Goal: Task Accomplishment & Management: Use online tool/utility

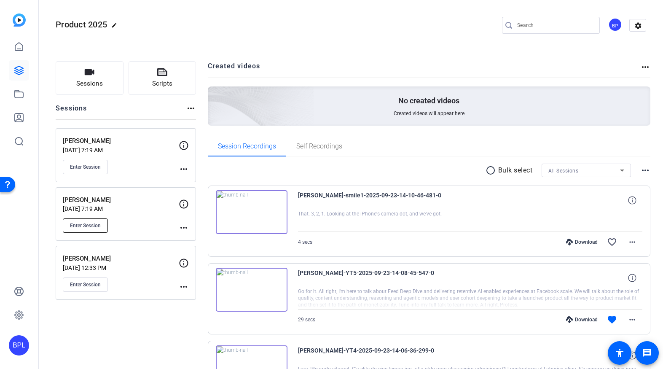
click at [96, 228] on span "Enter Session" at bounding box center [85, 225] width 31 height 7
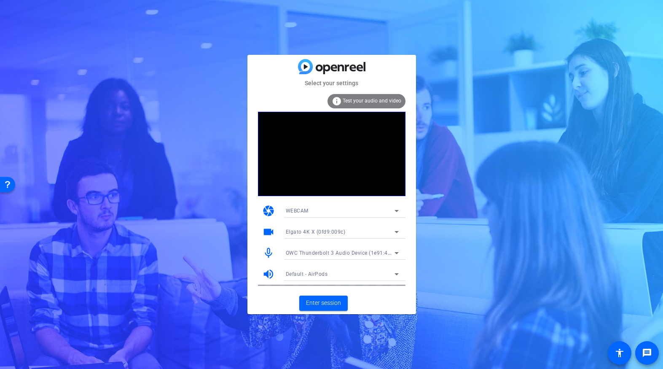
click at [341, 252] on span "OWC Thunderbolt 3 Audio Device (1e91:4001)" at bounding box center [342, 252] width 113 height 7
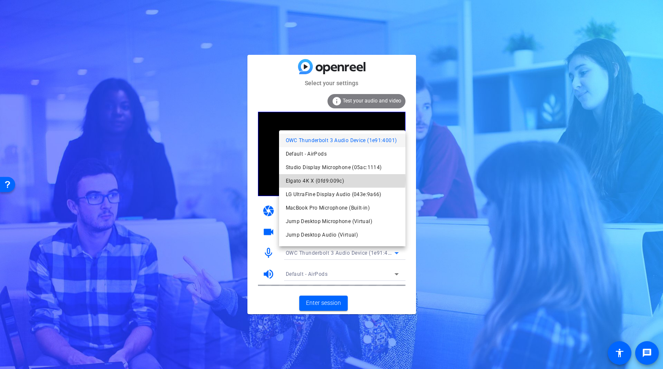
click at [342, 179] on span "Elgato 4K X (0fd9:009c)" at bounding box center [315, 181] width 59 height 10
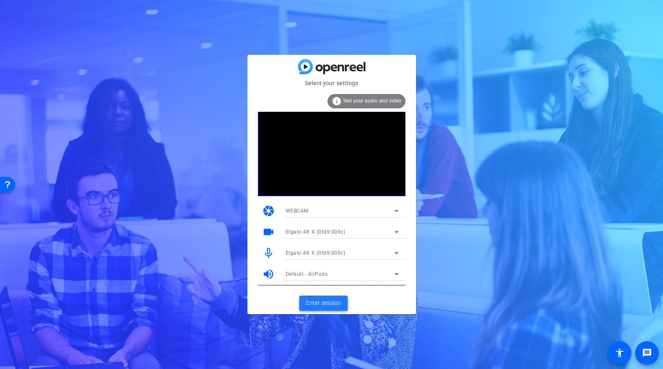
click at [336, 302] on span "Enter session" at bounding box center [323, 302] width 35 height 9
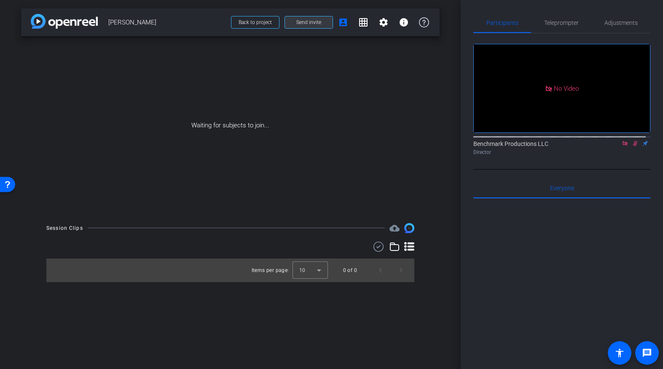
click at [308, 23] on span "Send invite" at bounding box center [308, 22] width 25 height 7
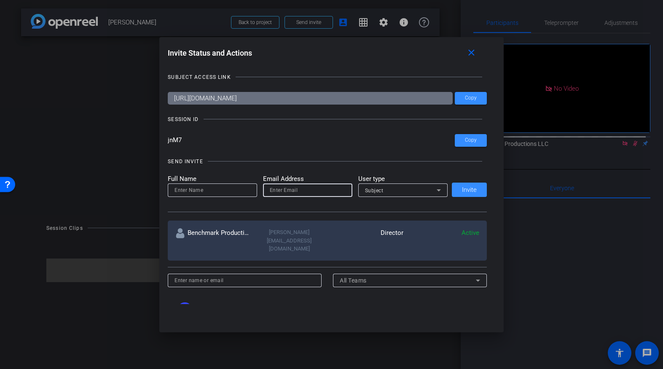
click at [275, 189] on input "email" at bounding box center [308, 190] width 76 height 10
paste input "zack@lightupventures.com"
type input "zack@lightupventures.com"
click at [213, 188] on input at bounding box center [212, 190] width 76 height 10
type input "Zack"
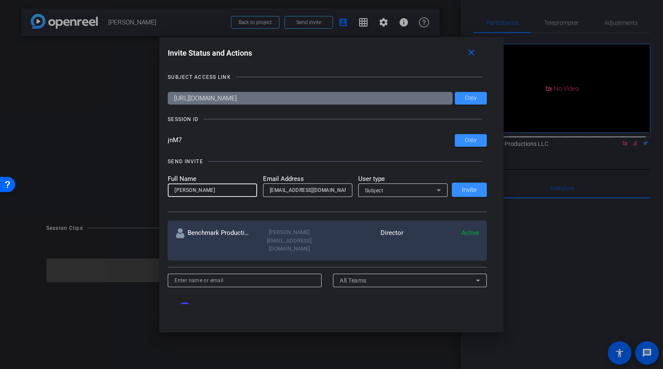
click at [397, 193] on div "Subject" at bounding box center [401, 190] width 72 height 11
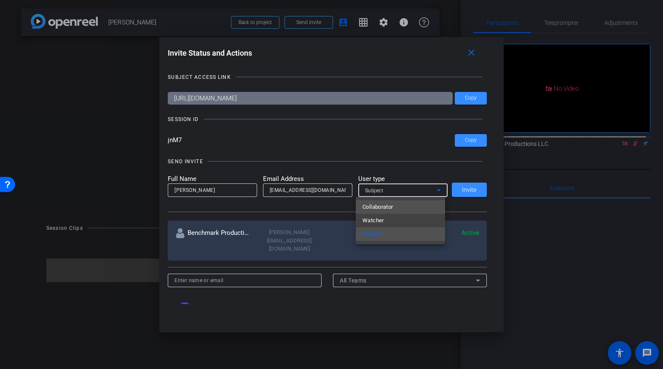
click at [399, 205] on mat-option "Collaborator" at bounding box center [399, 206] width 89 height 13
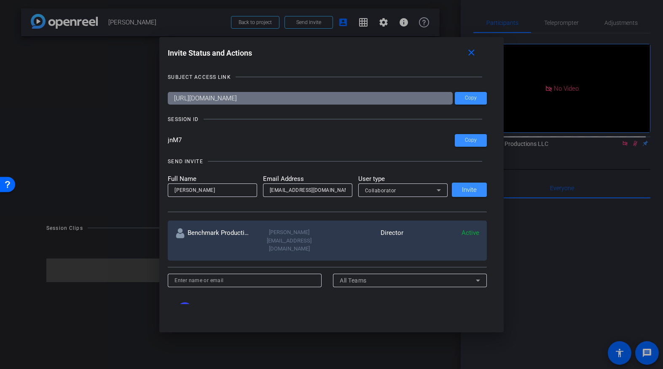
drag, startPoint x: 395, startPoint y: 180, endPoint x: 394, endPoint y: 186, distance: 5.6
click at [395, 181] on mat-label "User type" at bounding box center [402, 179] width 89 height 10
click at [394, 187] on div "Collaborator" at bounding box center [401, 190] width 72 height 11
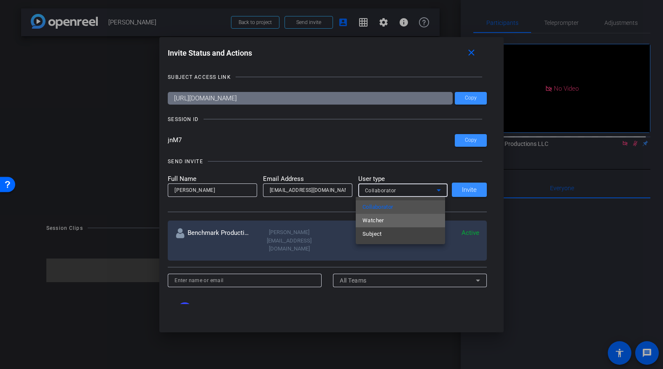
click at [392, 219] on mat-option "Watcher" at bounding box center [399, 220] width 89 height 13
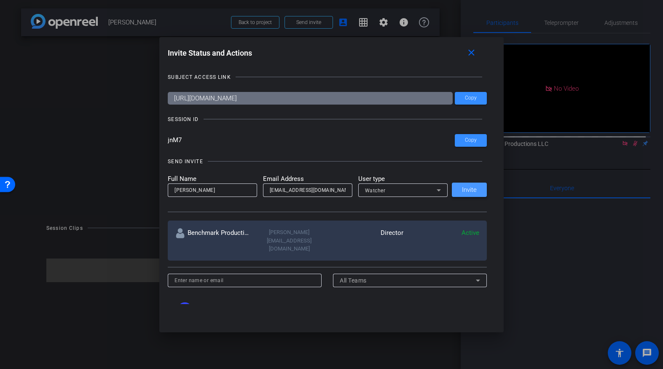
drag, startPoint x: 477, startPoint y: 189, endPoint x: 469, endPoint y: 190, distance: 7.6
click at [477, 189] on span at bounding box center [469, 189] width 35 height 20
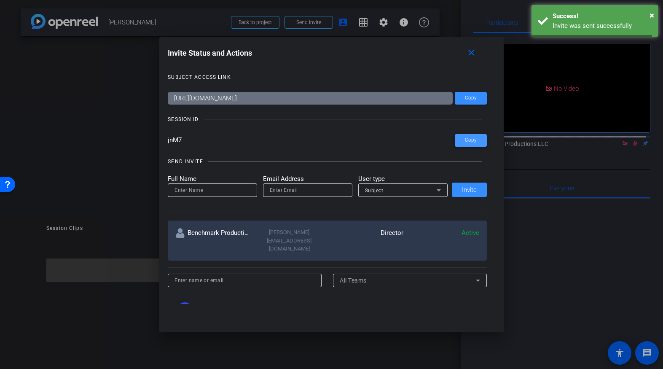
click at [476, 139] on span at bounding box center [470, 140] width 32 height 20
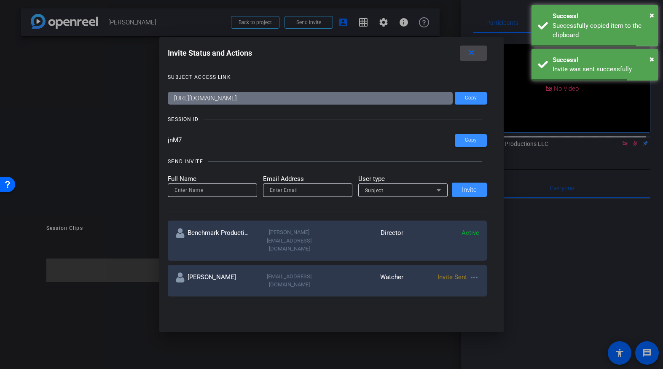
click at [476, 54] on mat-icon "close" at bounding box center [471, 53] width 11 height 11
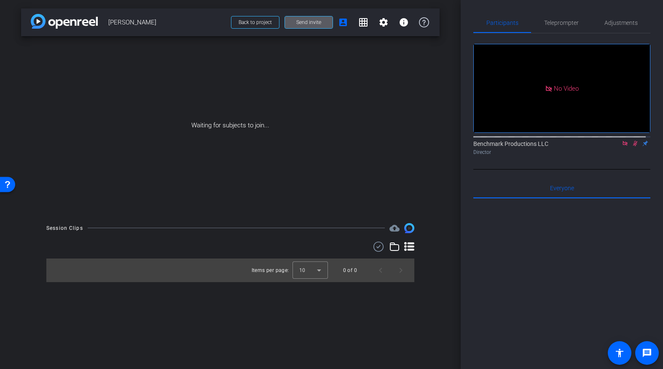
click at [621, 146] on icon at bounding box center [624, 143] width 7 height 6
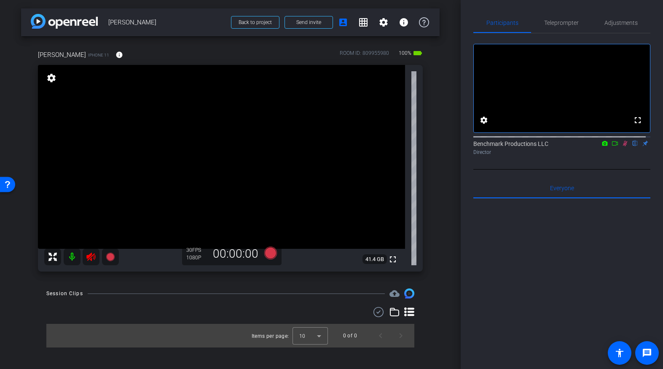
click at [68, 256] on mat-icon at bounding box center [72, 256] width 17 height 17
click at [625, 25] on span "Adjustments" at bounding box center [620, 23] width 33 height 6
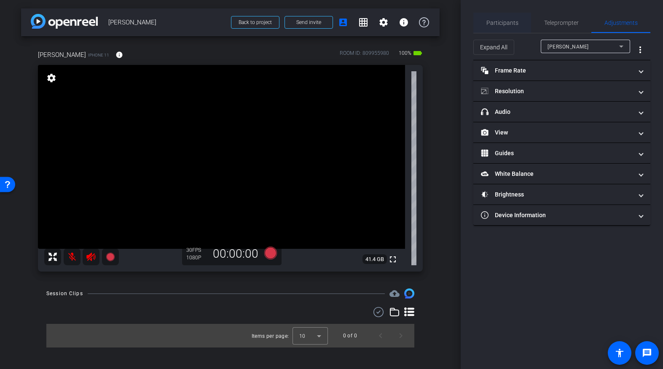
click at [503, 27] on span "Participants" at bounding box center [502, 23] width 32 height 20
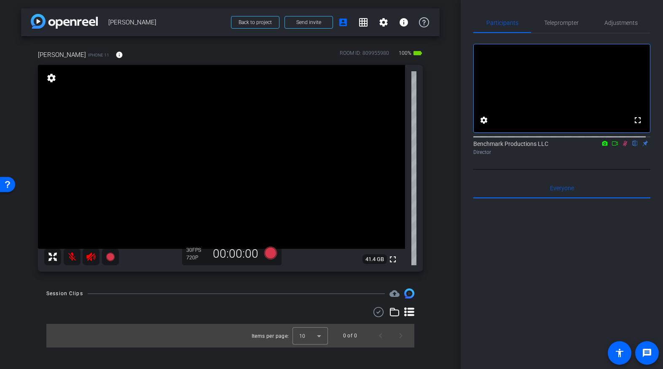
click at [611, 146] on icon at bounding box center [614, 143] width 7 height 6
click at [615, 28] on span "Adjustments" at bounding box center [620, 23] width 33 height 20
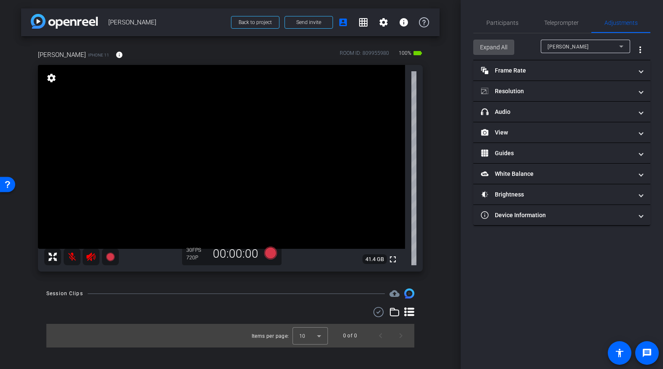
click at [499, 47] on span "Expand All" at bounding box center [493, 47] width 27 height 16
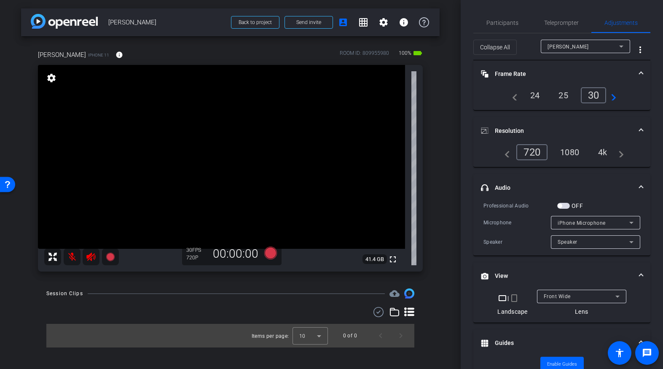
click at [602, 152] on div "4k" at bounding box center [602, 152] width 22 height 14
click at [559, 289] on div "Front Wide" at bounding box center [581, 295] width 76 height 13
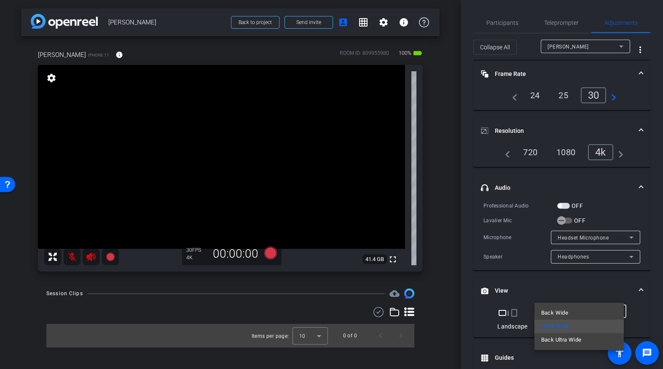
click at [556, 313] on span "Back Wide" at bounding box center [554, 312] width 27 height 10
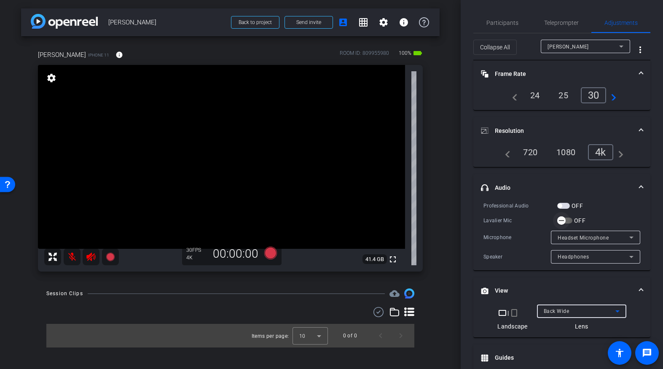
click at [565, 220] on span "button" at bounding box center [561, 220] width 8 height 8
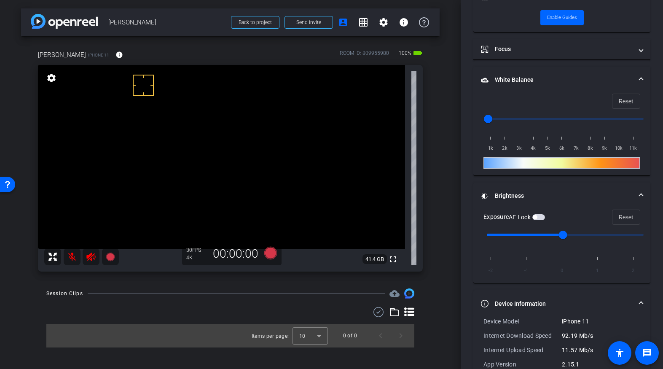
scroll to position [329, 0]
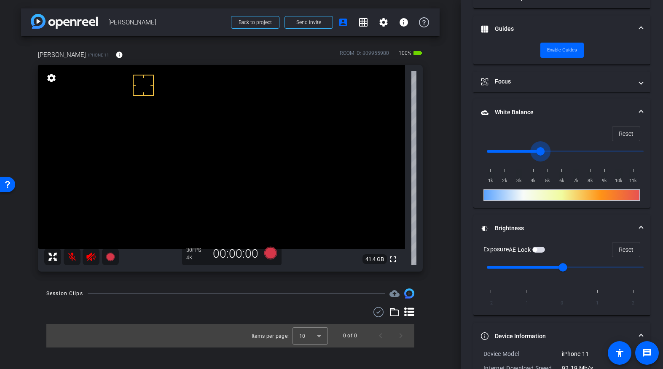
drag, startPoint x: 487, startPoint y: 150, endPoint x: 543, endPoint y: 155, distance: 56.2
click at [543, 155] on input "range" at bounding box center [565, 151] width 174 height 19
drag, startPoint x: 542, startPoint y: 152, endPoint x: 517, endPoint y: 153, distance: 25.7
click at [517, 153] on input "range" at bounding box center [565, 151] width 174 height 19
drag, startPoint x: 518, startPoint y: 152, endPoint x: 524, endPoint y: 151, distance: 5.9
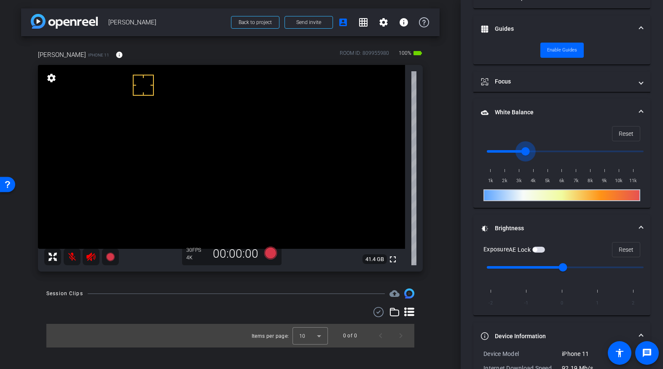
type input "3500"
click at [524, 151] on input "range" at bounding box center [565, 151] width 174 height 19
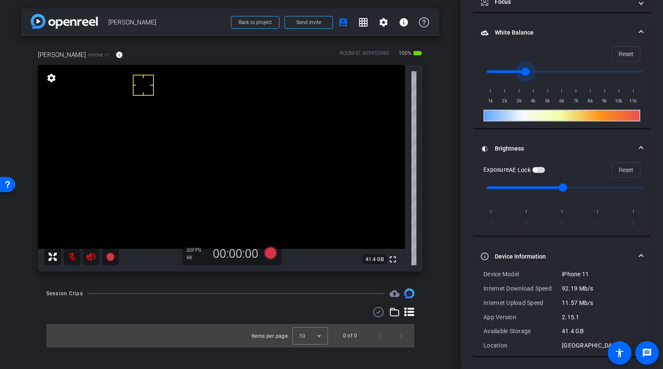
click at [576, 261] on mat-expansion-panel-header "Device Information" at bounding box center [561, 256] width 177 height 27
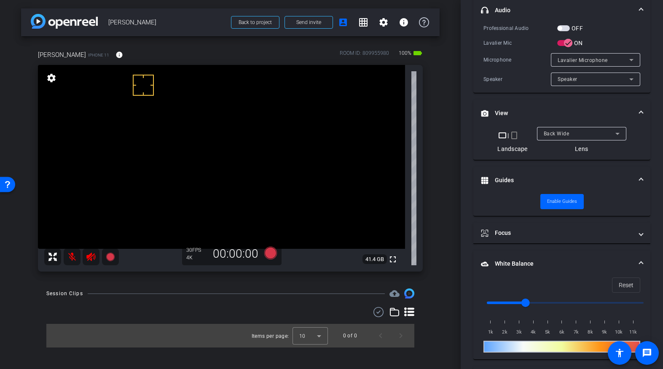
scroll to position [169, 0]
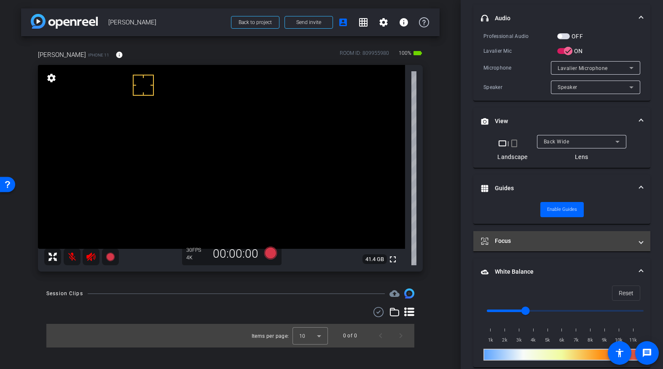
click at [516, 242] on mat-panel-title "Focus" at bounding box center [557, 240] width 152 height 9
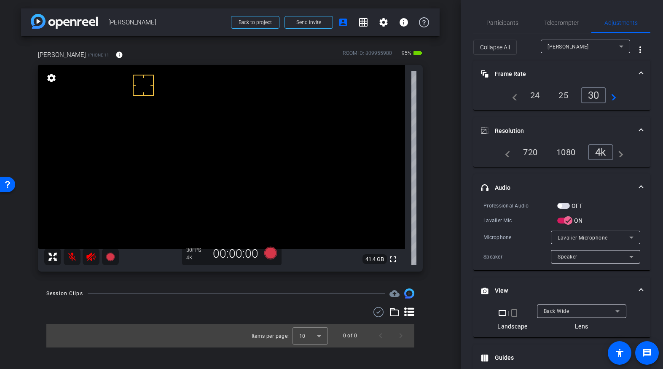
scroll to position [15, 0]
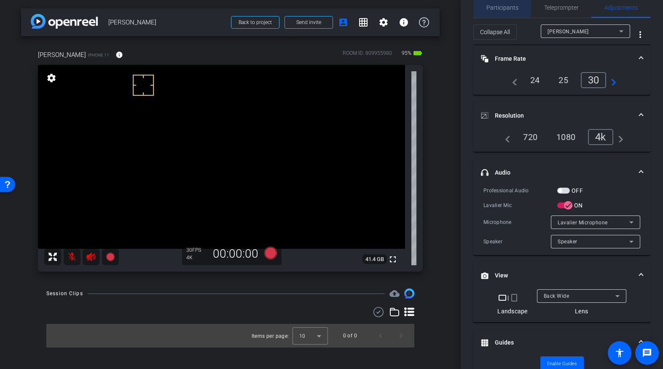
click at [497, 3] on span "Participants" at bounding box center [502, 7] width 32 height 20
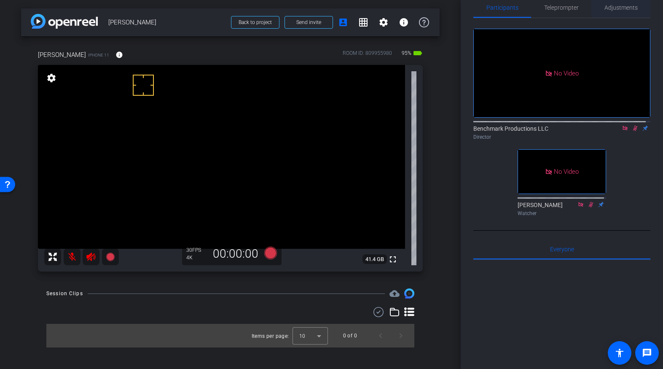
click at [622, 5] on span "Adjustments" at bounding box center [620, 8] width 33 height 6
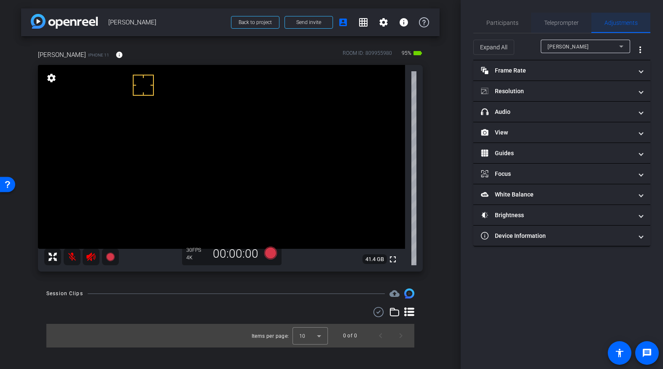
scroll to position [0, 0]
click at [489, 49] on span "Expand All" at bounding box center [493, 47] width 27 height 16
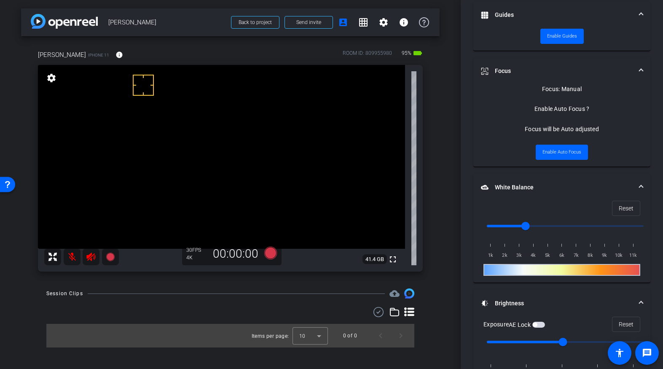
scroll to position [343, 0]
click at [580, 151] on span at bounding box center [561, 152] width 52 height 20
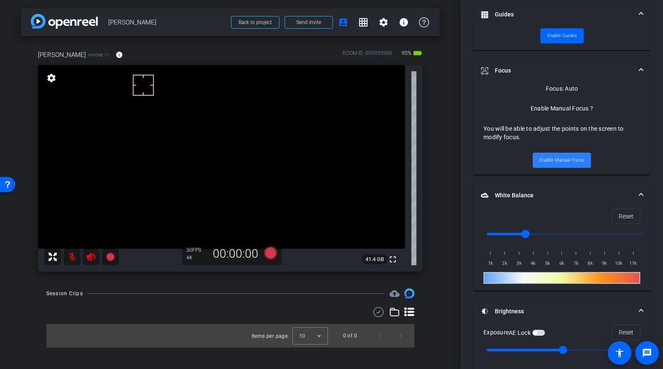
click at [572, 160] on span "Enable Manual Focus" at bounding box center [561, 160] width 45 height 13
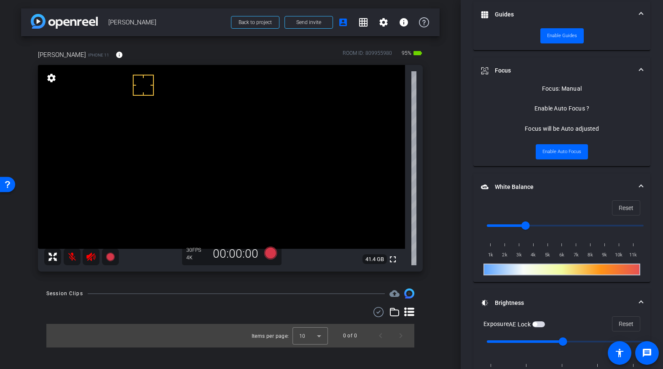
click at [60, 192] on video at bounding box center [221, 157] width 367 height 184
click at [558, 155] on span "Enable Auto Focus" at bounding box center [561, 151] width 39 height 13
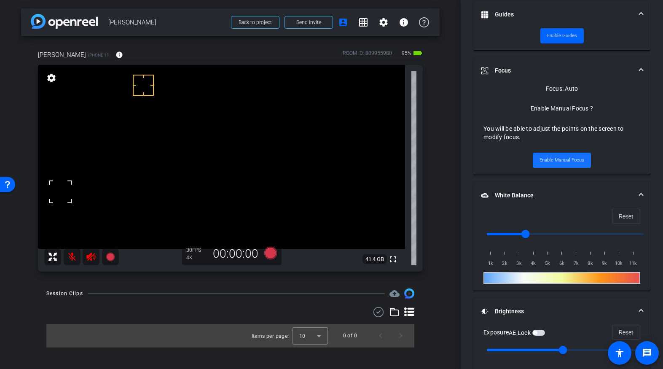
click at [566, 157] on span "Enable Manual Focus" at bounding box center [561, 160] width 45 height 13
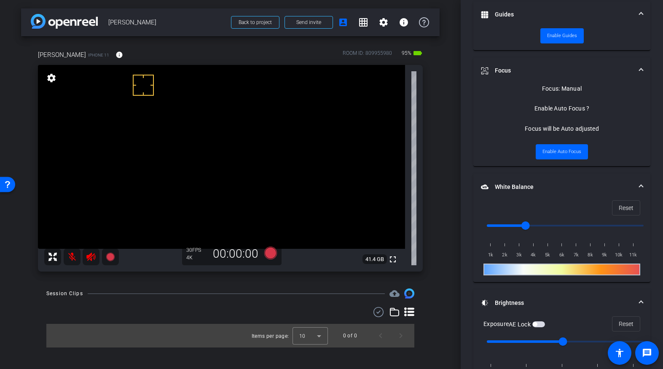
click at [210, 171] on video at bounding box center [221, 157] width 367 height 184
click at [232, 178] on video at bounding box center [221, 157] width 367 height 184
click at [229, 184] on video at bounding box center [221, 157] width 367 height 184
click at [239, 182] on video at bounding box center [221, 157] width 367 height 184
click at [376, 24] on span at bounding box center [383, 22] width 20 height 20
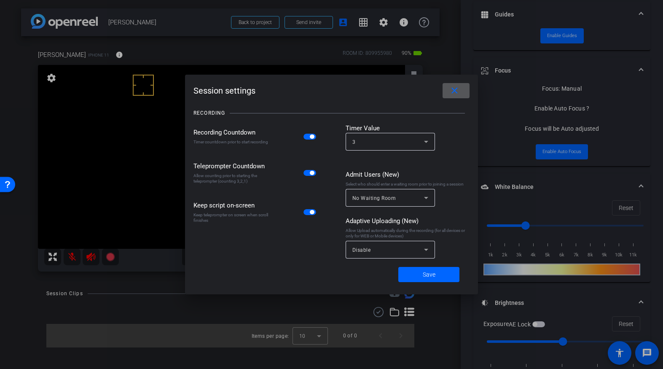
click at [309, 134] on span "button" at bounding box center [309, 137] width 13 height 6
click at [437, 270] on span at bounding box center [428, 274] width 61 height 20
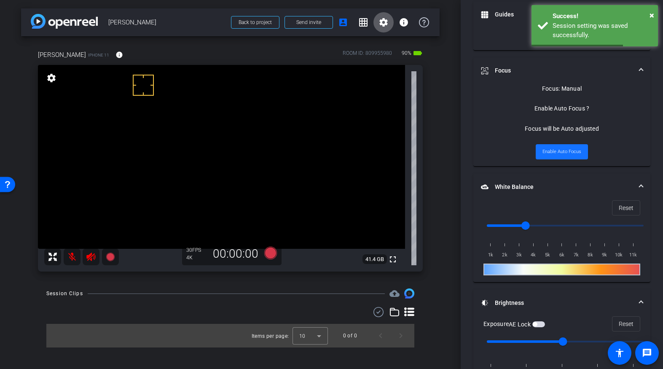
click at [564, 153] on span "Enable Auto Focus" at bounding box center [561, 151] width 39 height 13
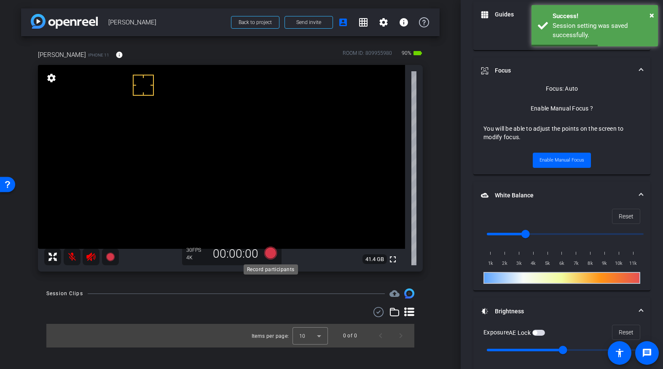
click at [271, 250] on icon at bounding box center [270, 252] width 13 height 13
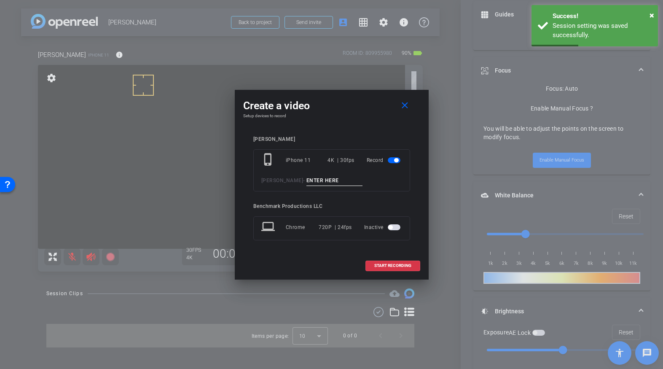
click at [327, 186] on div "phone_iphone iPhone 11 4K | 30fps Record Blaise Thomas -" at bounding box center [331, 170] width 157 height 42
click at [328, 182] on input at bounding box center [334, 180] width 56 height 11
type input "test"
click at [402, 266] on span "START RECORDING" at bounding box center [392, 265] width 37 height 4
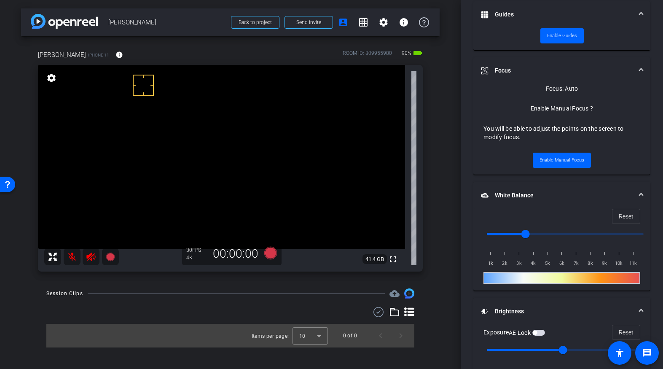
scroll to position [371, 0]
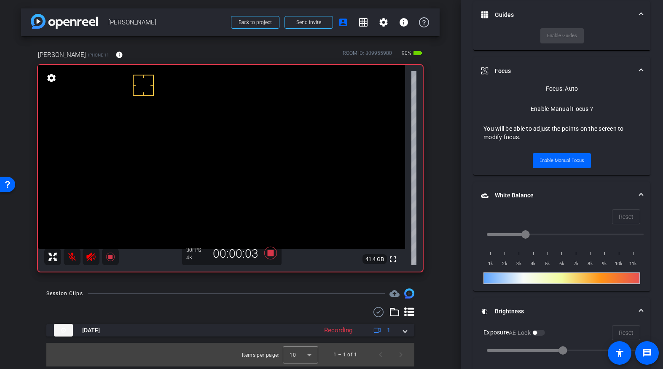
click at [66, 259] on mat-icon at bounding box center [72, 256] width 17 height 17
click at [75, 258] on mat-icon at bounding box center [72, 256] width 17 height 17
click at [269, 258] on icon at bounding box center [270, 252] width 20 height 15
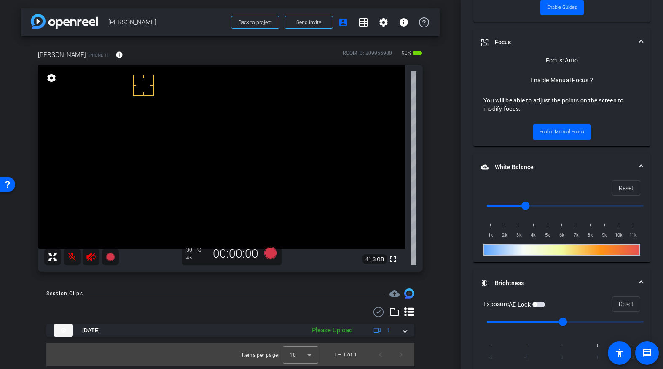
scroll to position [343, 0]
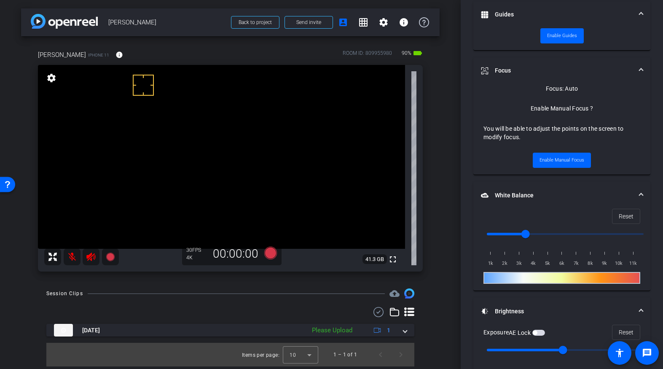
click at [411, 313] on icon at bounding box center [409, 312] width 10 height 10
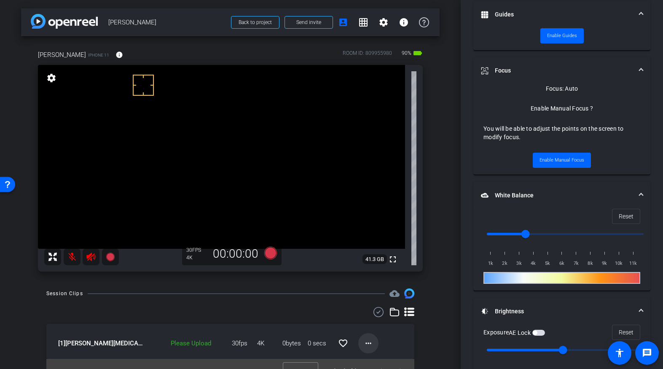
click at [363, 345] on mat-icon "more_horiz" at bounding box center [368, 343] width 10 height 10
click at [381, 305] on span "Upload" at bounding box center [378, 304] width 34 height 10
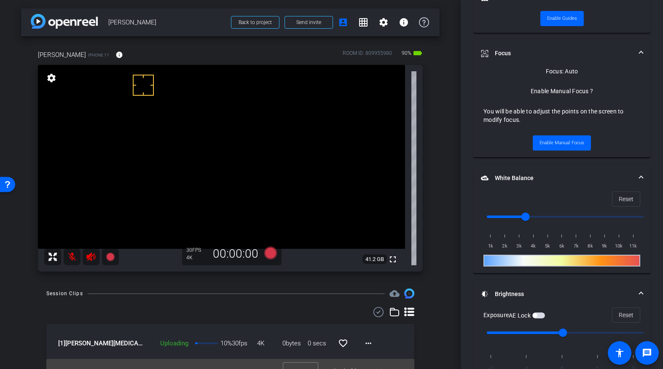
scroll to position [373, 0]
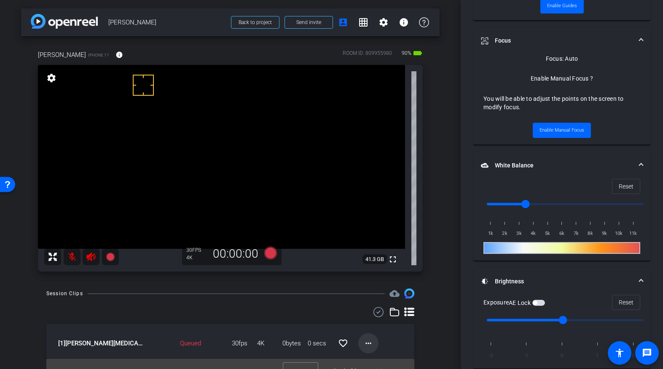
click at [370, 339] on span at bounding box center [368, 343] width 20 height 20
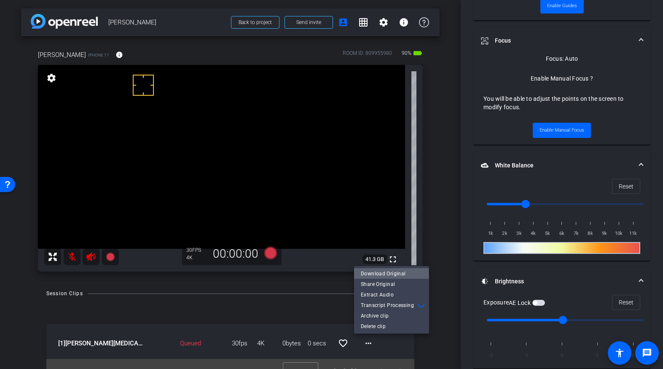
click at [376, 273] on span "Download Original" at bounding box center [391, 273] width 61 height 10
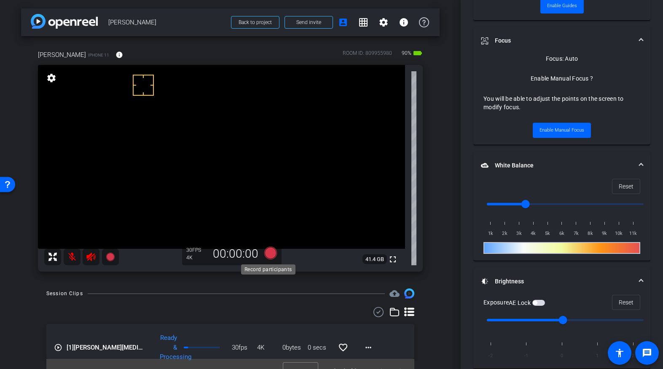
click at [267, 254] on icon at bounding box center [270, 252] width 13 height 13
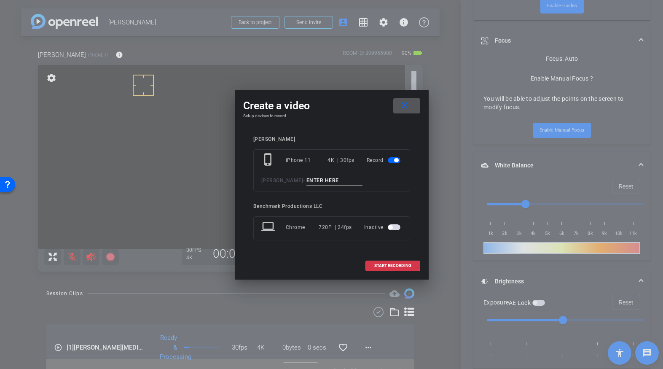
click at [323, 177] on input at bounding box center [334, 180] width 56 height 11
type input "Take1"
click at [382, 267] on span "START RECORDING" at bounding box center [392, 265] width 37 height 4
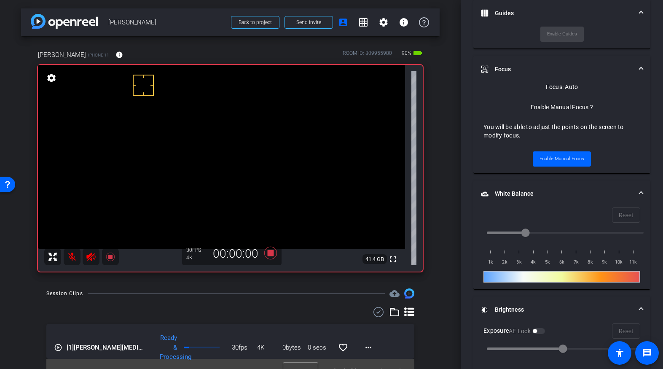
scroll to position [401, 0]
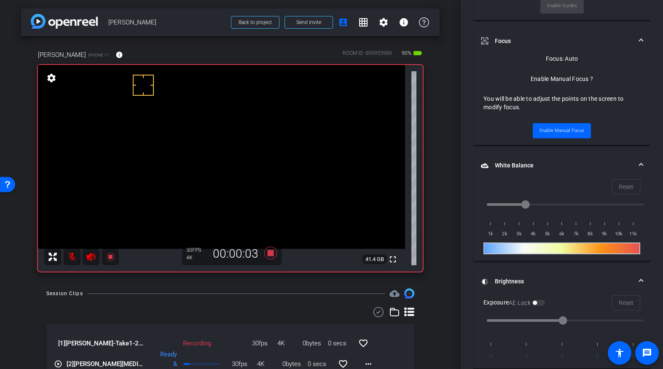
click at [70, 256] on mat-icon at bounding box center [72, 256] width 17 height 17
click at [267, 253] on icon at bounding box center [270, 252] width 13 height 13
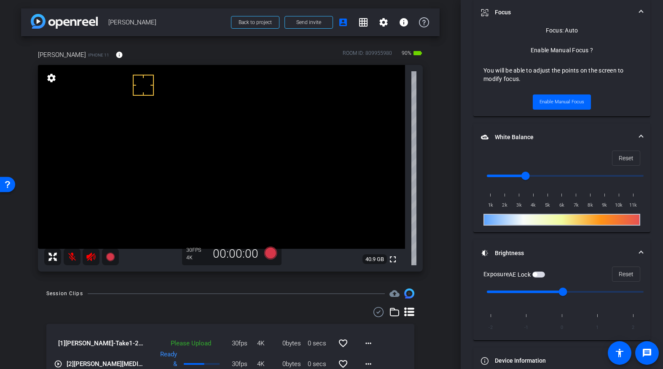
scroll to position [373, 0]
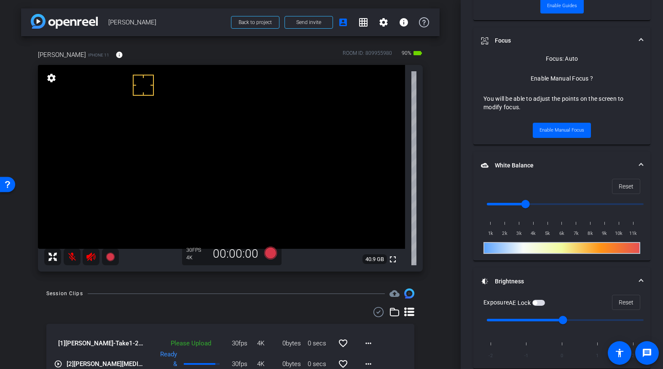
click at [226, 195] on video at bounding box center [221, 157] width 367 height 184
click at [225, 189] on video at bounding box center [221, 157] width 367 height 184
click at [226, 166] on video at bounding box center [221, 157] width 367 height 184
click at [558, 133] on span "Enable Manual Focus" at bounding box center [561, 130] width 45 height 13
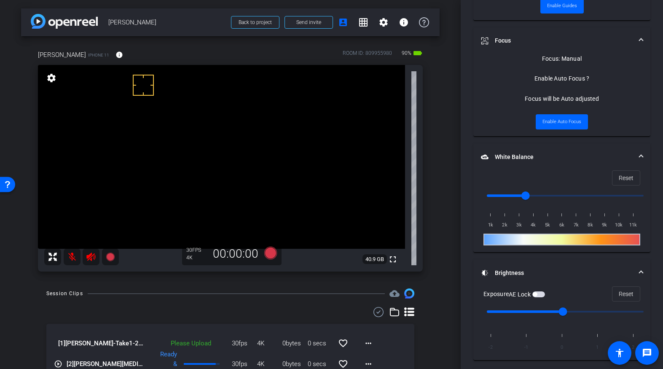
click at [232, 182] on video at bounding box center [221, 157] width 367 height 184
click at [560, 125] on span "Enable Auto Focus" at bounding box center [561, 121] width 39 height 13
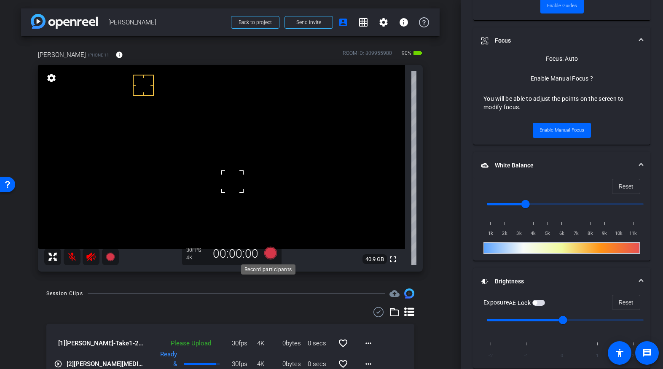
click at [266, 254] on icon at bounding box center [270, 252] width 13 height 13
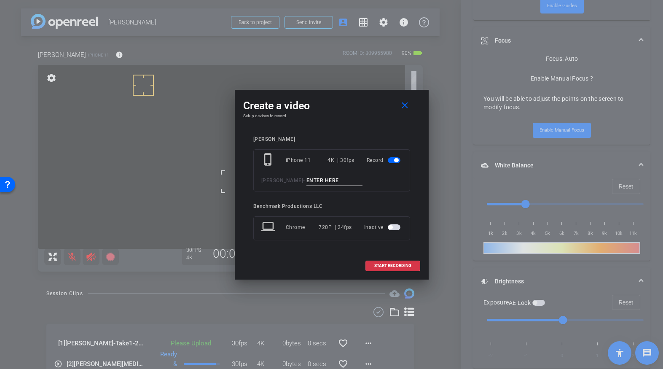
click at [328, 184] on input at bounding box center [334, 180] width 56 height 11
type input "Take1-1"
click at [392, 265] on span "START RECORDING" at bounding box center [392, 265] width 37 height 4
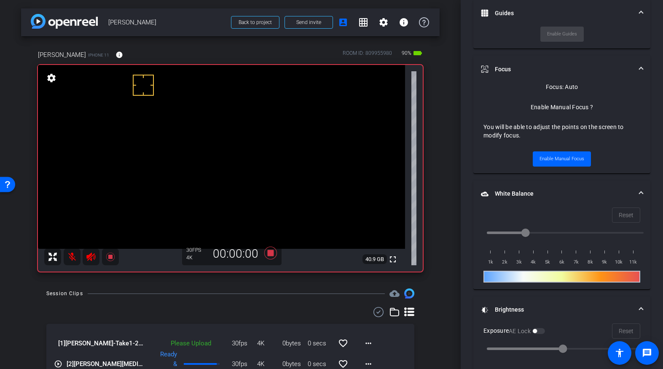
scroll to position [401, 0]
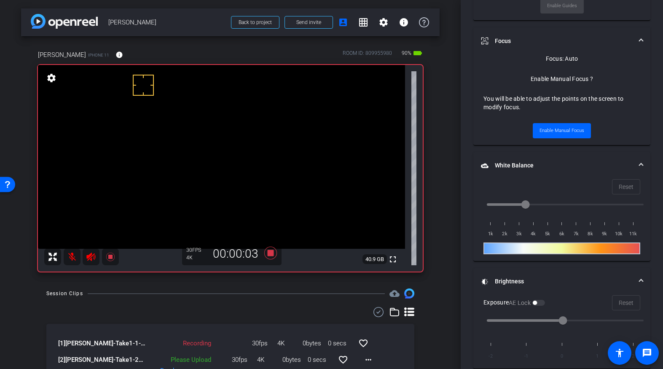
click at [71, 257] on mat-icon at bounding box center [72, 256] width 17 height 17
click at [70, 256] on mat-icon at bounding box center [72, 256] width 17 height 17
click at [266, 251] on icon at bounding box center [270, 252] width 13 height 13
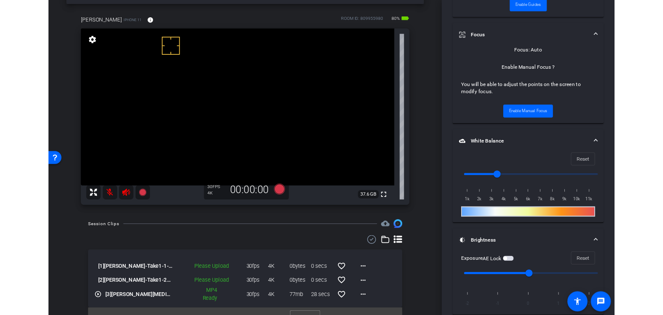
scroll to position [46, 0]
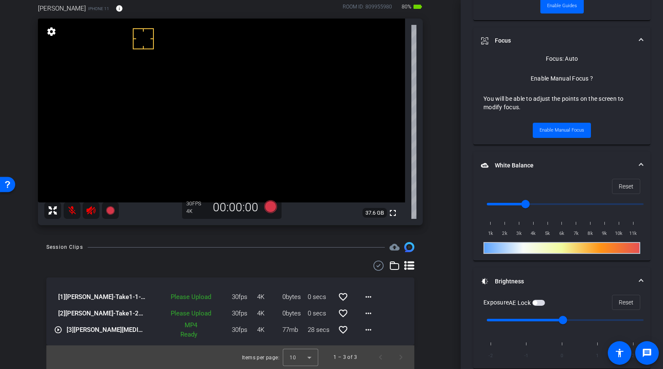
click at [72, 212] on mat-icon at bounding box center [72, 210] width 17 height 17
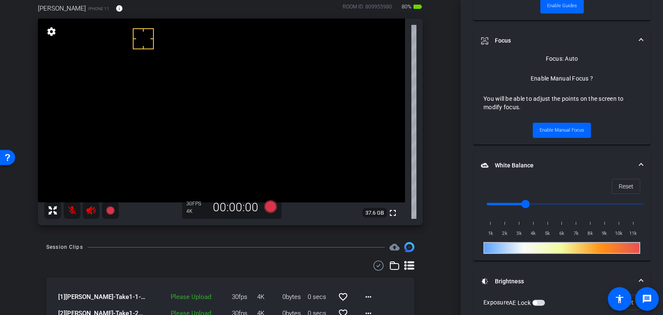
scroll to position [51, 0]
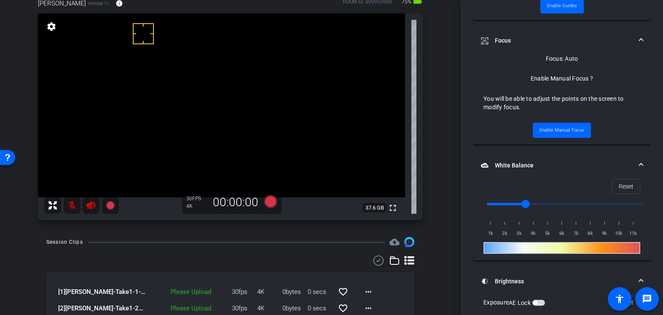
click at [431, 287] on div "Session Clips cloud_upload [1] Blaise Thomas-Take1-1-2025-09-25-09-24-56-891-0 …" at bounding box center [230, 300] width 418 height 127
click at [434, 265] on div "Session Clips cloud_upload [1] Blaise Thomas-Take1-1-2025-09-25-09-24-56-891-0 …" at bounding box center [230, 300] width 418 height 127
click at [266, 203] on icon at bounding box center [270, 201] width 13 height 13
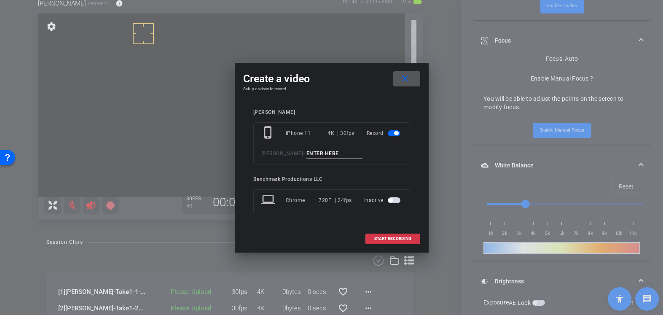
click at [315, 153] on input at bounding box center [334, 153] width 56 height 11
type input "Take2"
click at [387, 238] on span "START RECORDING" at bounding box center [392, 238] width 37 height 4
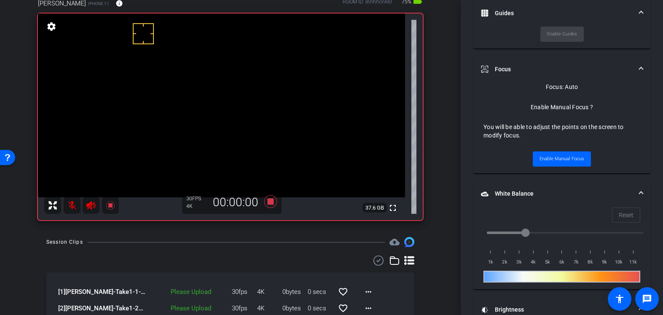
scroll to position [401, 0]
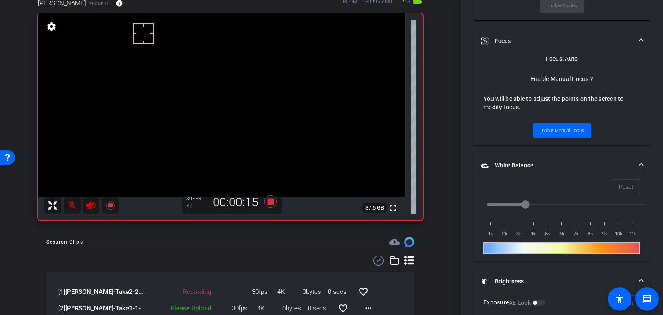
click at [70, 205] on mat-icon at bounding box center [72, 205] width 17 height 17
click at [72, 205] on mat-icon at bounding box center [72, 205] width 17 height 17
click at [69, 206] on mat-icon at bounding box center [72, 205] width 17 height 17
click at [69, 207] on mat-icon at bounding box center [72, 205] width 17 height 17
click at [271, 200] on icon at bounding box center [270, 201] width 20 height 15
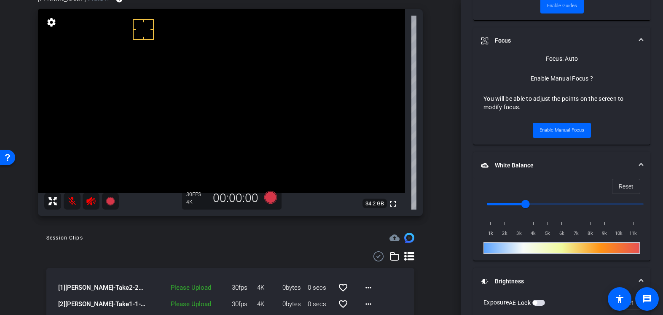
scroll to position [56, 0]
click at [339, 283] on mat-icon "favorite_border" at bounding box center [343, 286] width 10 height 10
click at [270, 199] on icon at bounding box center [270, 196] width 13 height 13
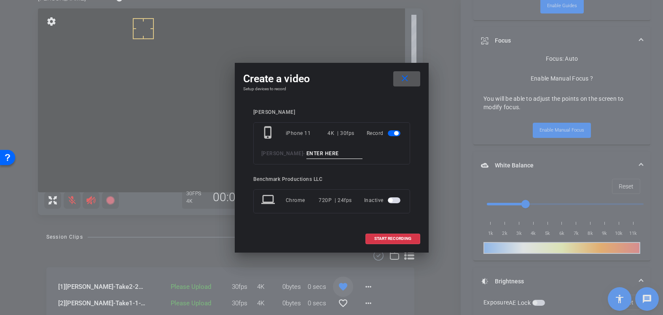
click at [328, 150] on input at bounding box center [334, 153] width 56 height 11
type input "Open again"
click at [389, 236] on span "START RECORDING" at bounding box center [392, 238] width 37 height 4
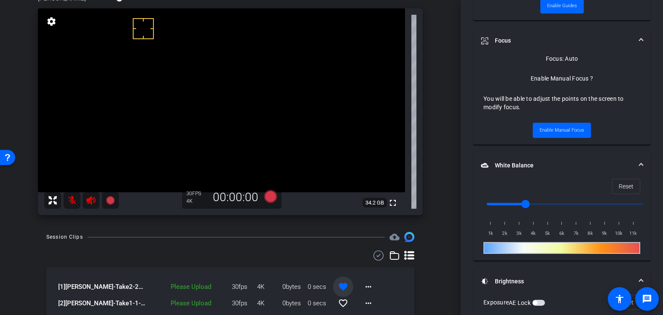
scroll to position [401, 0]
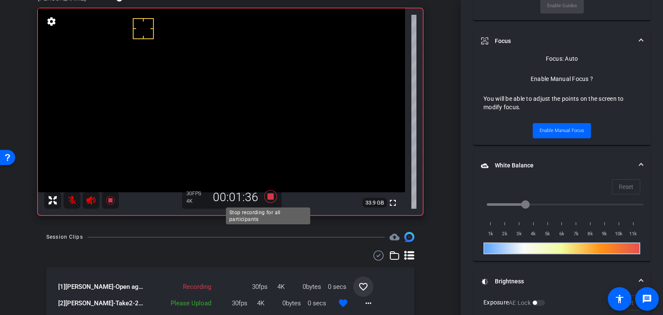
click at [265, 197] on icon at bounding box center [270, 196] width 20 height 15
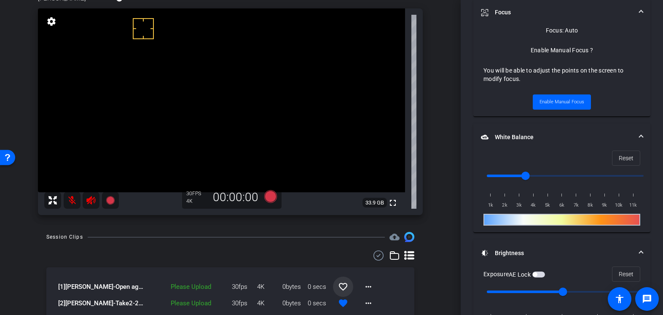
scroll to position [373, 0]
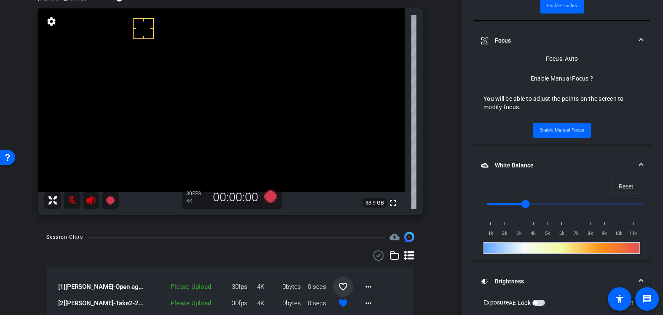
click at [333, 286] on span at bounding box center [343, 286] width 20 height 20
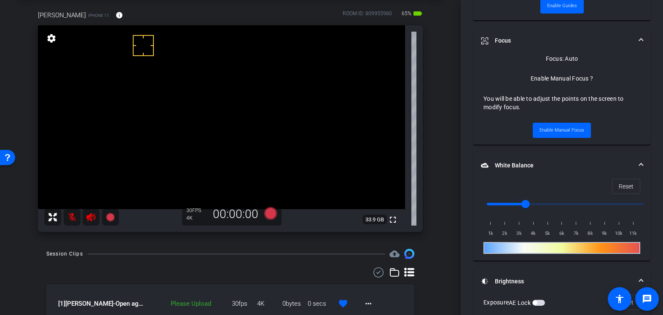
scroll to position [50, 0]
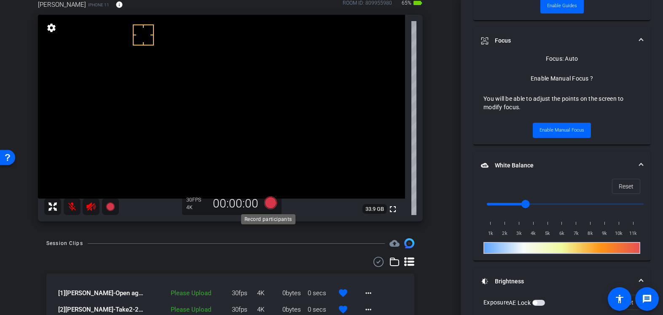
click at [271, 201] on icon at bounding box center [270, 202] width 13 height 13
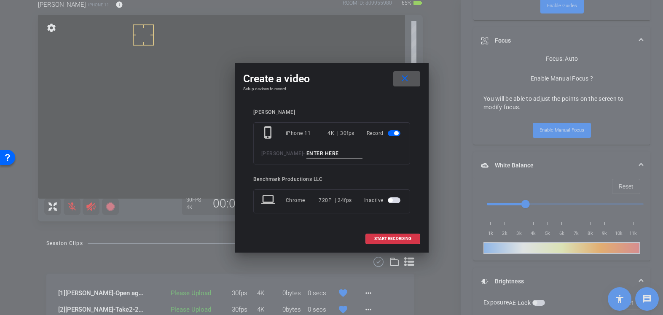
click at [329, 153] on input at bounding box center [334, 153] width 56 height 11
type input "YT"
click at [390, 239] on span "START RECORDING" at bounding box center [392, 238] width 37 height 4
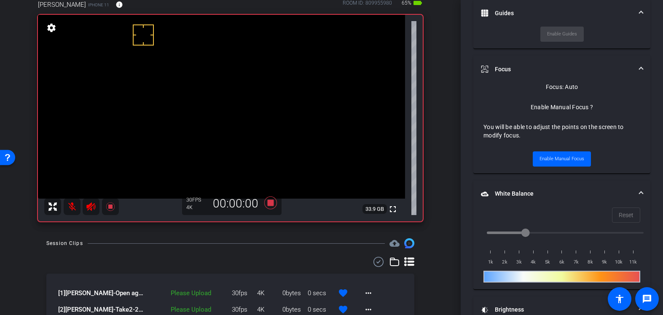
scroll to position [401, 0]
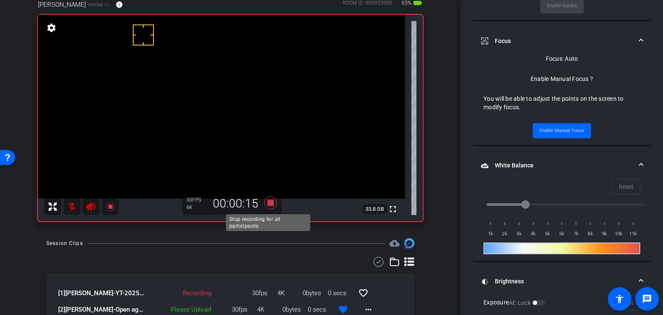
click at [269, 199] on icon at bounding box center [270, 202] width 20 height 15
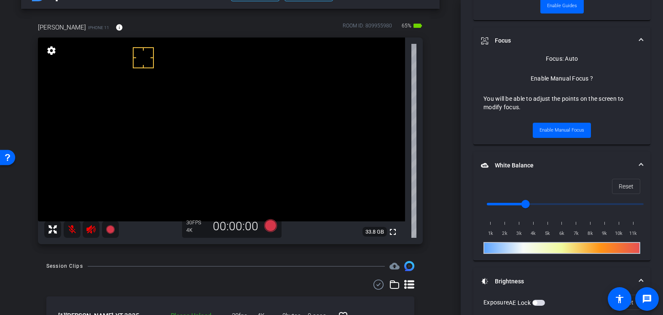
scroll to position [39, 0]
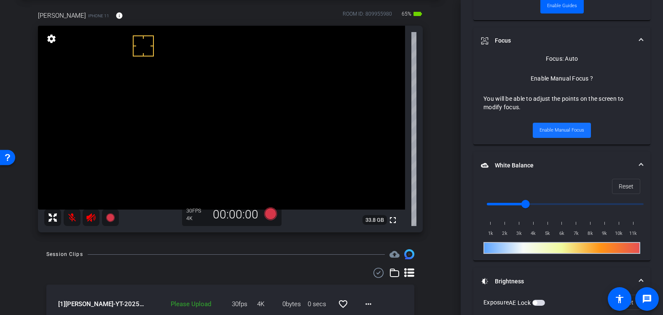
click at [570, 131] on span "Enable Manual Focus" at bounding box center [561, 130] width 45 height 13
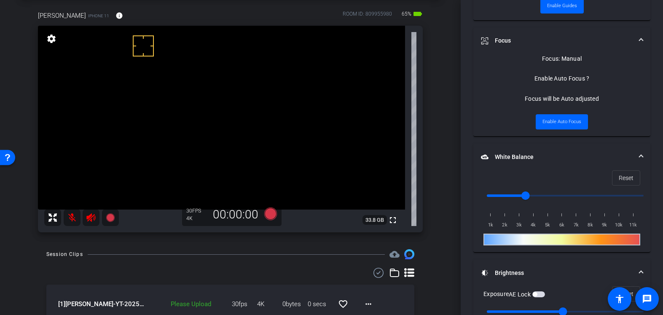
click at [220, 138] on video at bounding box center [221, 118] width 367 height 184
click at [561, 120] on span "Enable Auto Focus" at bounding box center [561, 121] width 39 height 13
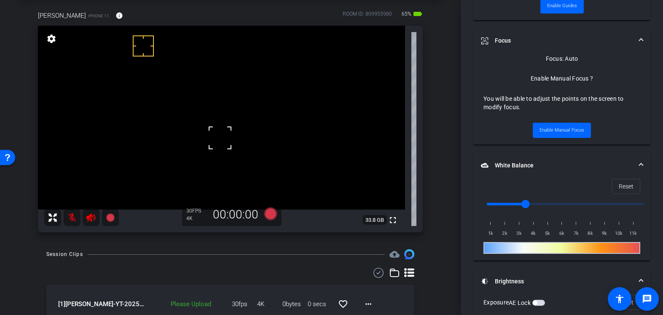
click at [259, 252] on div "Session Clips cloud_upload" at bounding box center [230, 254] width 368 height 10
click at [268, 214] on icon at bounding box center [270, 213] width 13 height 13
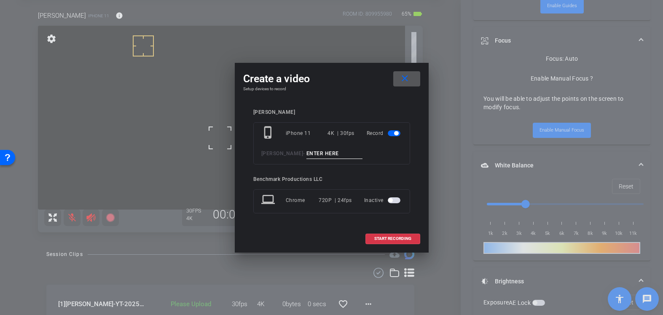
click at [316, 154] on input at bounding box center [334, 153] width 56 height 11
type input "YT1"
click at [398, 237] on span "START RECORDING" at bounding box center [392, 238] width 37 height 4
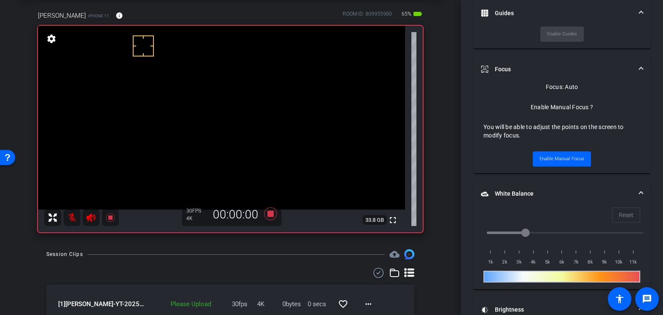
scroll to position [401, 0]
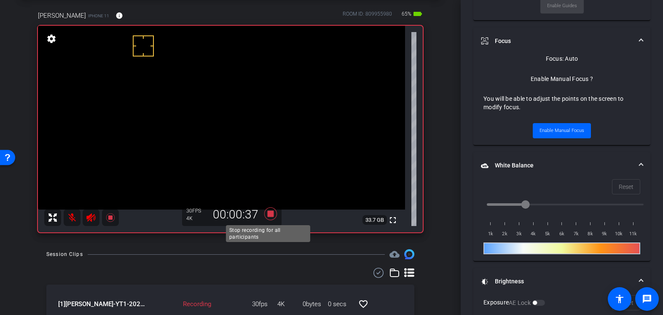
click at [266, 216] on icon at bounding box center [270, 213] width 13 height 13
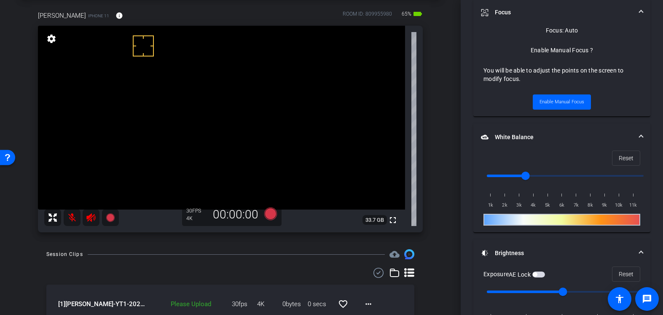
scroll to position [373, 0]
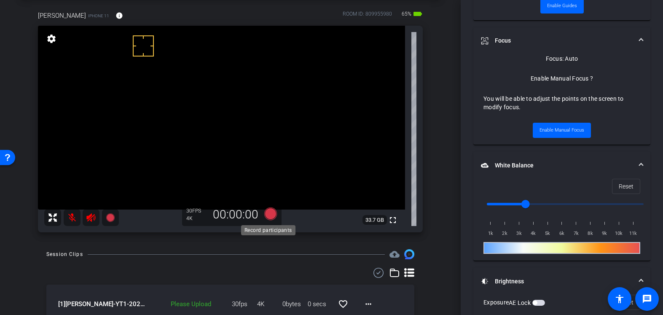
click at [270, 213] on icon at bounding box center [270, 213] width 13 height 13
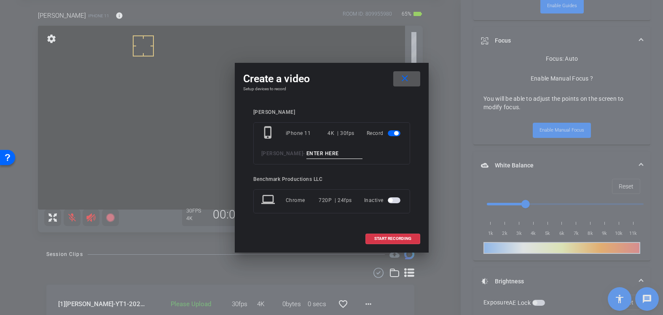
click at [318, 151] on input at bounding box center [334, 153] width 56 height 11
type input "YT2"
click at [403, 238] on span "START RECORDING" at bounding box center [392, 238] width 37 height 4
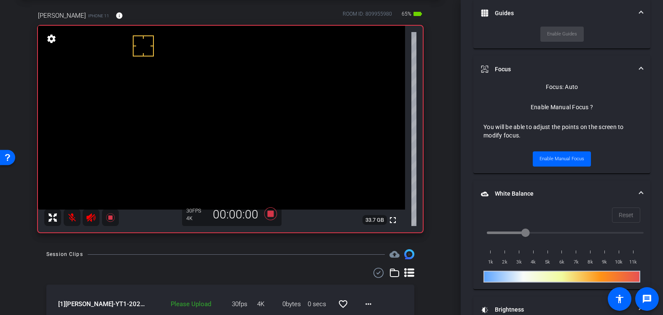
scroll to position [401, 0]
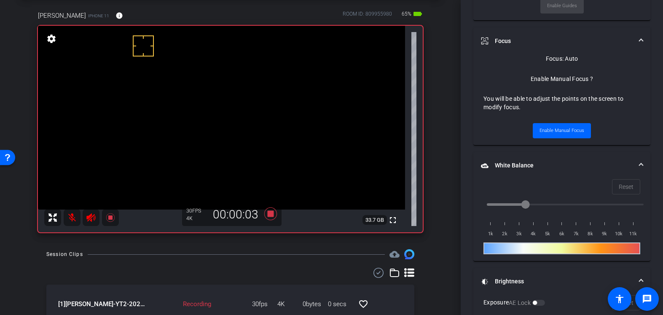
click at [70, 218] on mat-icon at bounding box center [72, 217] width 17 height 17
click at [268, 215] on icon at bounding box center [270, 213] width 13 height 13
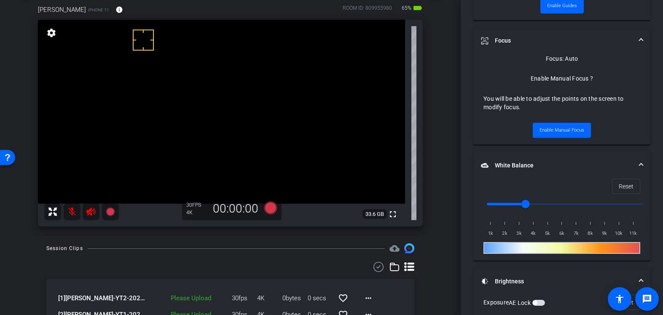
scroll to position [60, 0]
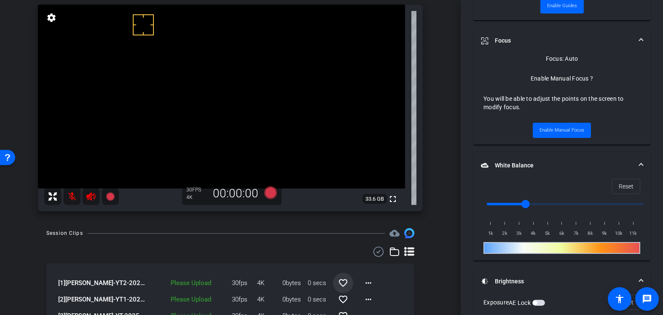
click at [338, 282] on mat-icon "favorite_border" at bounding box center [343, 283] width 10 height 10
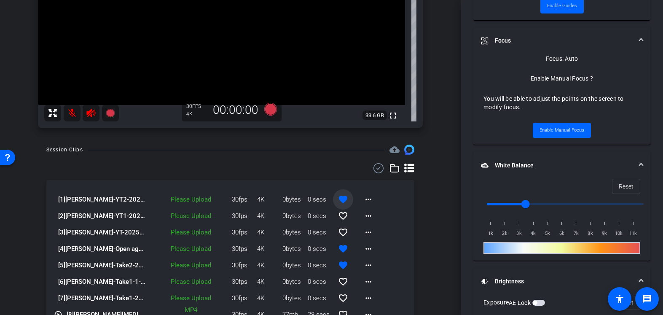
scroll to position [62, 0]
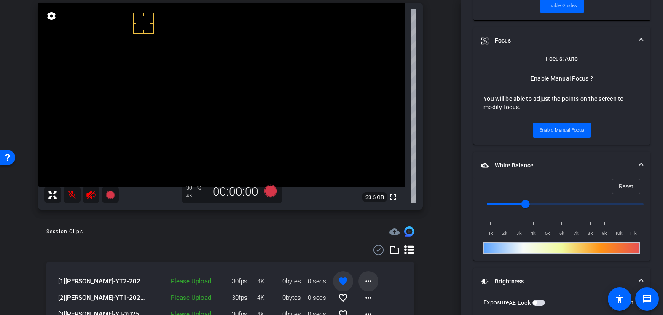
click at [364, 280] on mat-icon "more_horiz" at bounding box center [368, 281] width 10 height 10
click at [374, 243] on span "Upload" at bounding box center [378, 243] width 34 height 10
click at [267, 192] on icon at bounding box center [270, 190] width 13 height 13
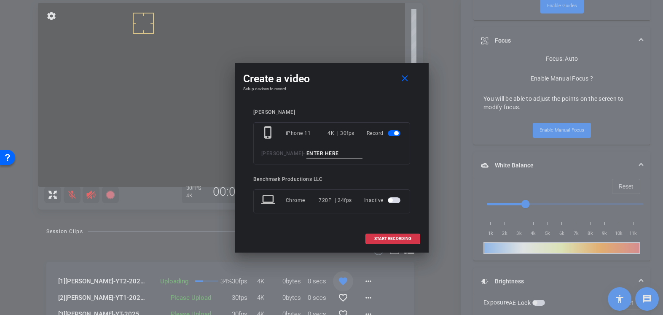
click at [313, 151] on input at bounding box center [334, 153] width 56 height 11
type input "smile"
click at [414, 234] on span at bounding box center [393, 238] width 54 height 20
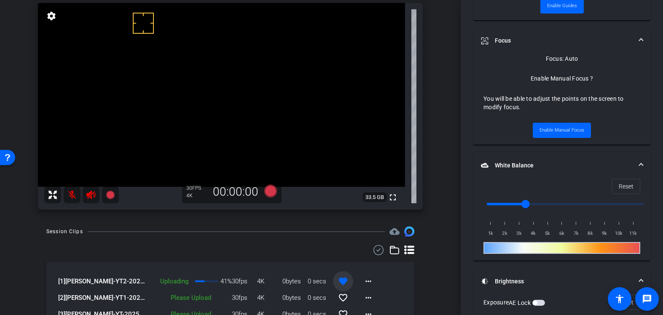
scroll to position [401, 0]
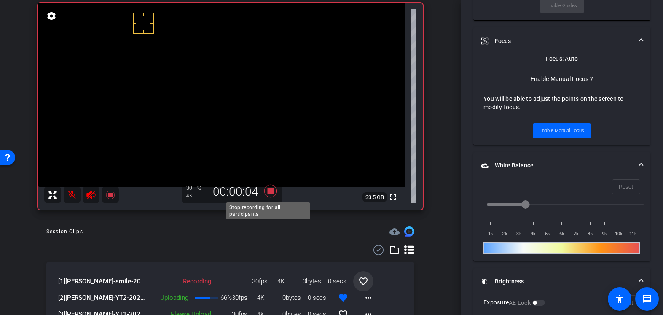
click at [265, 191] on icon at bounding box center [270, 190] width 13 height 13
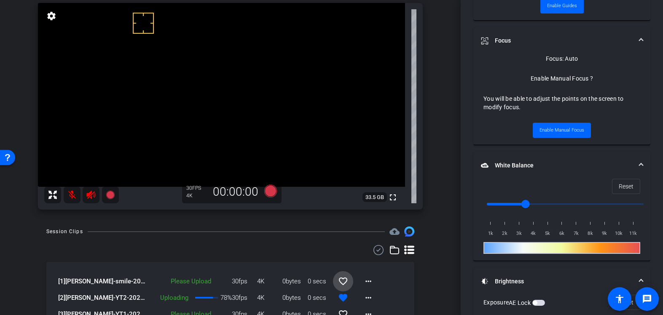
click at [338, 282] on mat-icon "favorite_border" at bounding box center [343, 281] width 10 height 10
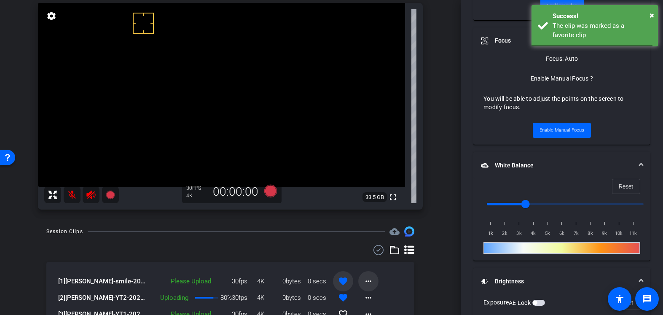
click at [363, 281] on mat-icon "more_horiz" at bounding box center [368, 281] width 10 height 10
click at [367, 242] on span "Upload" at bounding box center [378, 243] width 34 height 10
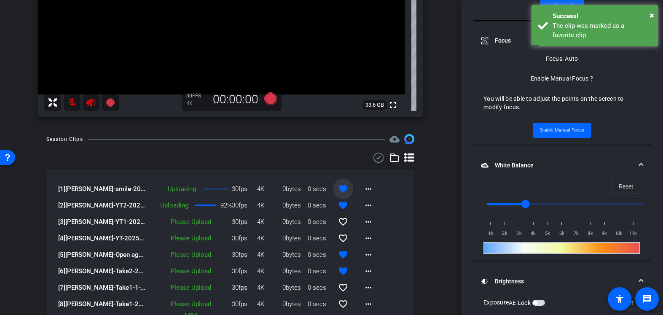
scroll to position [199, 0]
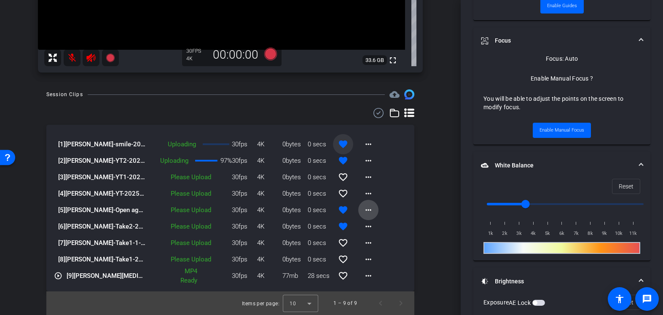
click at [366, 211] on mat-icon "more_horiz" at bounding box center [368, 210] width 10 height 10
click at [386, 227] on span "Upload" at bounding box center [378, 227] width 34 height 10
click at [363, 223] on mat-icon "more_horiz" at bounding box center [368, 226] width 10 height 10
click at [382, 243] on span "Upload" at bounding box center [378, 244] width 34 height 10
click at [363, 193] on mat-icon "more_horiz" at bounding box center [368, 193] width 10 height 10
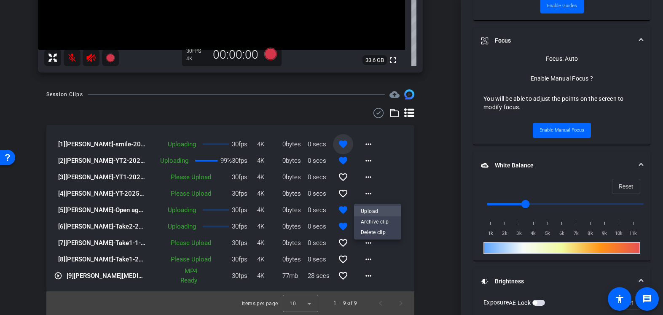
click at [373, 212] on span "Upload" at bounding box center [378, 211] width 34 height 10
click at [363, 176] on mat-icon "more_horiz" at bounding box center [368, 177] width 10 height 10
click at [388, 194] on span "Upload" at bounding box center [378, 195] width 34 height 10
click at [366, 241] on mat-icon "more_horiz" at bounding box center [368, 243] width 10 height 10
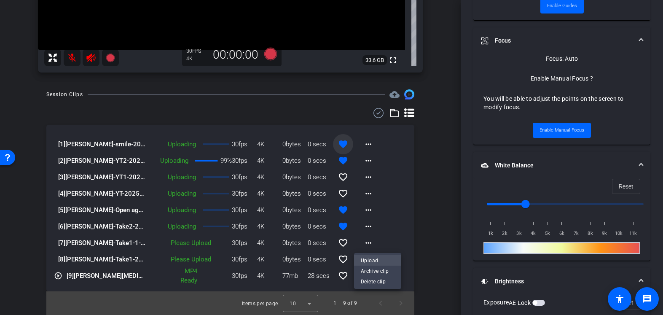
click at [374, 261] on span "Upload" at bounding box center [378, 260] width 34 height 10
click at [363, 260] on mat-icon "more_horiz" at bounding box center [368, 259] width 10 height 10
click at [375, 275] on span "Upload" at bounding box center [378, 277] width 34 height 10
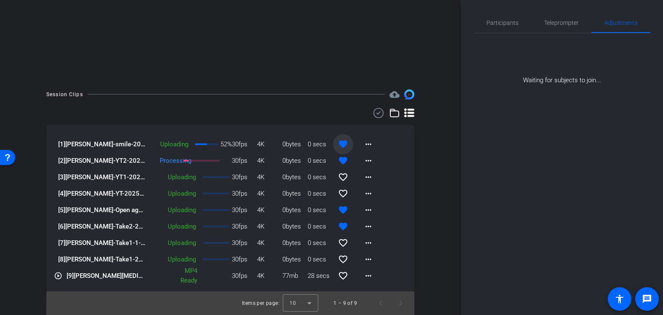
scroll to position [122, 0]
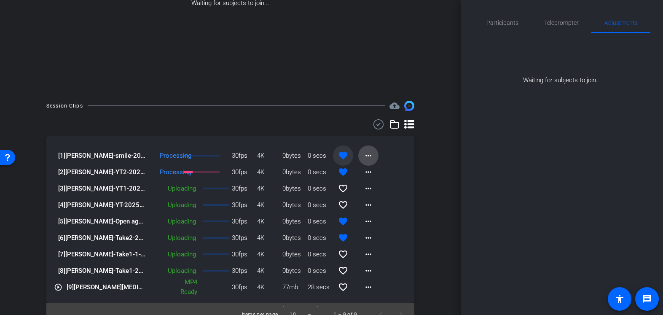
click at [363, 159] on mat-icon "more_horiz" at bounding box center [368, 155] width 10 height 10
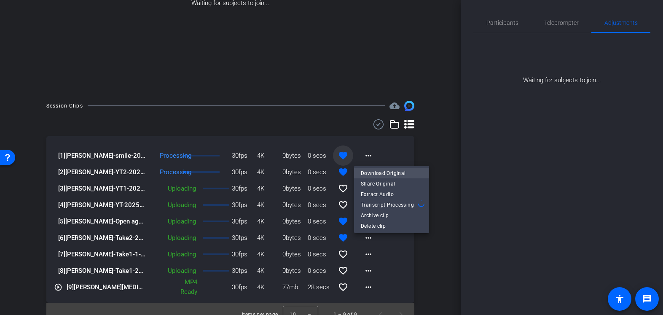
click at [376, 173] on span "Download Original" at bounding box center [391, 173] width 61 height 10
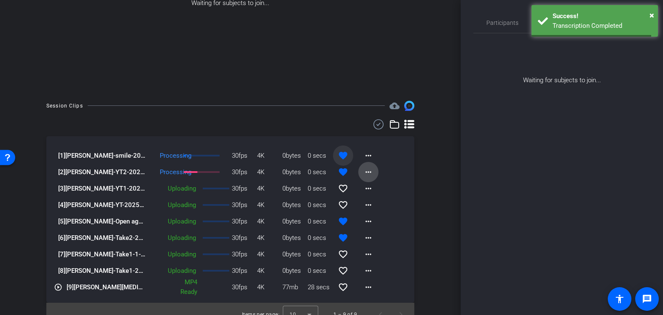
click at [364, 172] on mat-icon "more_horiz" at bounding box center [368, 172] width 10 height 10
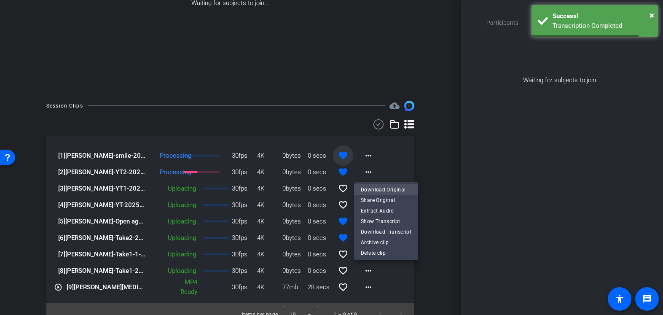
click at [377, 187] on span "Download Original" at bounding box center [386, 189] width 51 height 10
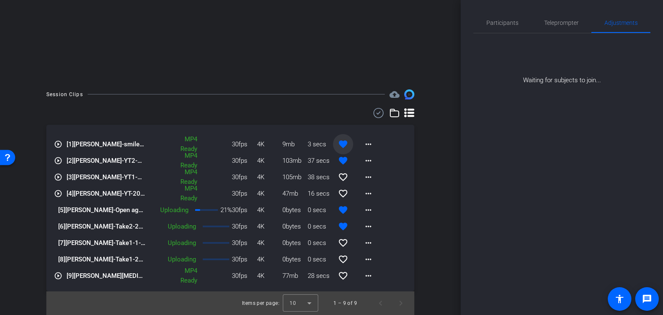
scroll to position [0, 0]
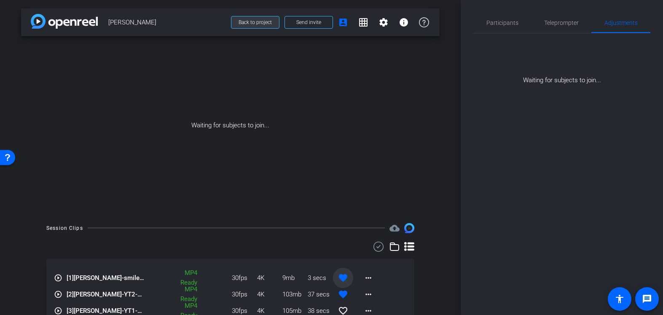
click at [243, 18] on span at bounding box center [255, 22] width 48 height 20
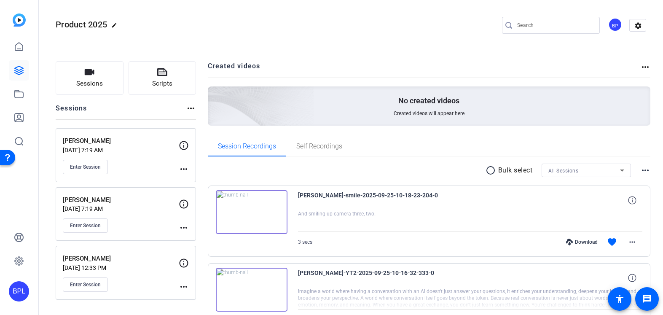
scroll to position [85, 0]
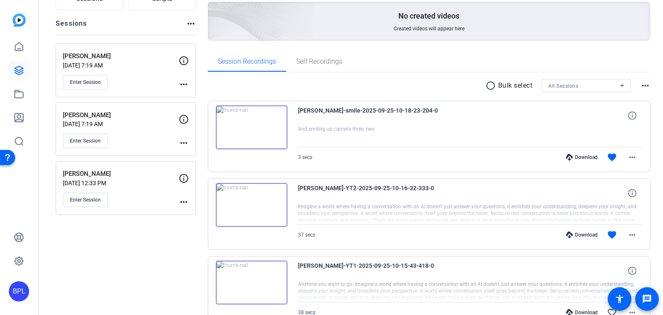
click at [584, 158] on div "Download" at bounding box center [581, 157] width 40 height 7
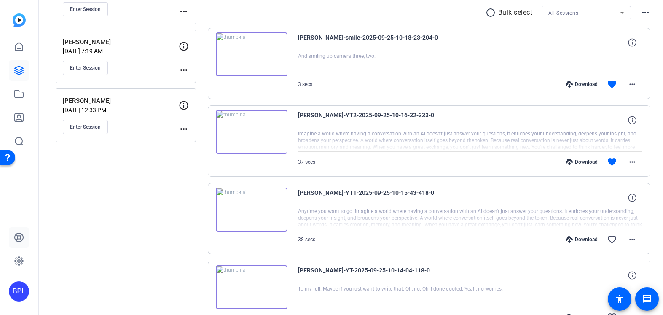
scroll to position [225, 0]
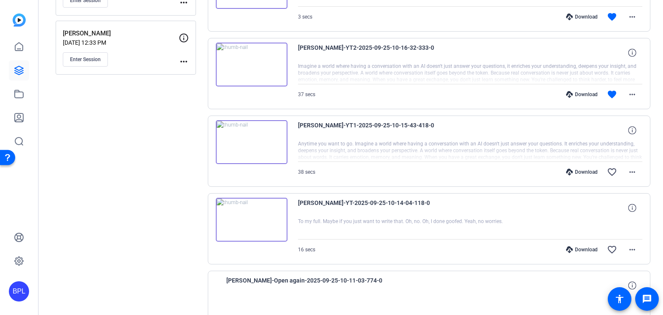
click at [584, 172] on div "Download" at bounding box center [581, 171] width 40 height 7
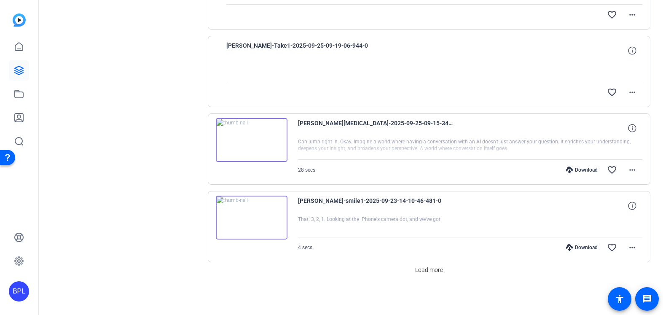
scroll to position [0, 0]
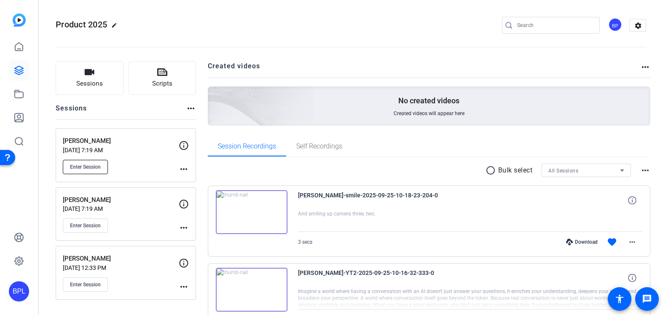
click at [87, 163] on span "Enter Session" at bounding box center [85, 166] width 31 height 7
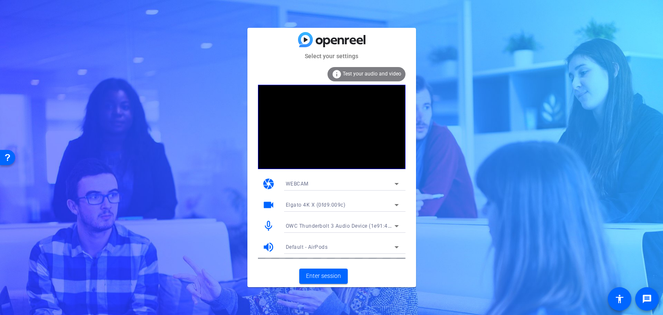
click at [320, 226] on span "OWC Thunderbolt 3 Audio Device (1e91:4001)" at bounding box center [342, 225] width 113 height 7
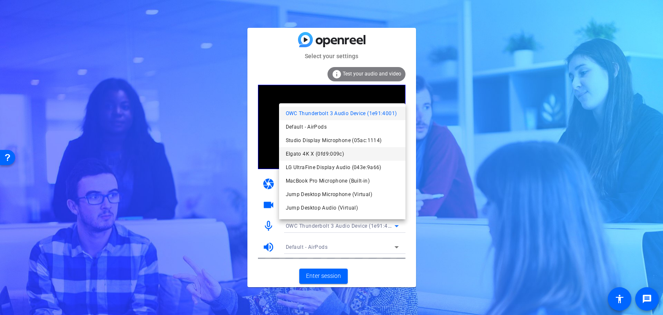
click at [318, 153] on span "Elgato 4K X (0fd9:009c)" at bounding box center [315, 154] width 59 height 10
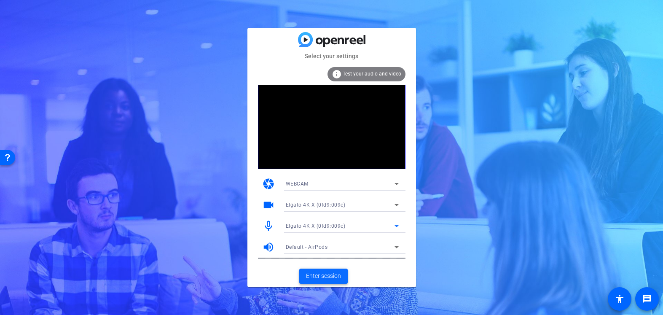
click at [330, 276] on span "Enter session" at bounding box center [323, 275] width 35 height 9
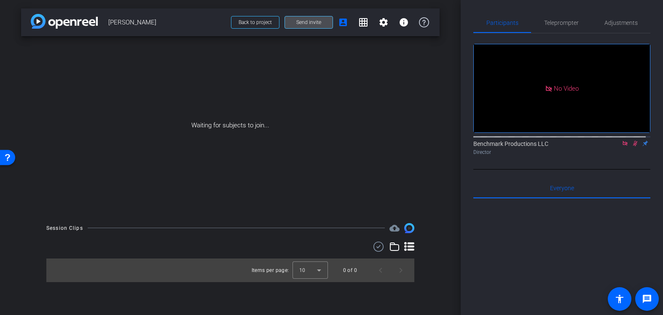
click at [308, 23] on span "Send invite" at bounding box center [308, 22] width 25 height 7
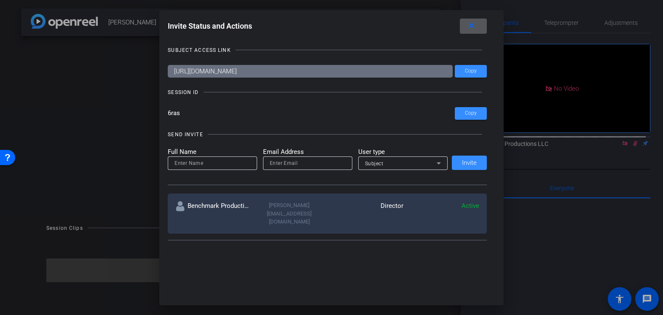
click at [302, 165] on input "email" at bounding box center [308, 163] width 76 height 10
paste input "jack@lightupventures.com"
type input "jack@lightupventures.com"
click at [387, 162] on div "Subject" at bounding box center [401, 163] width 72 height 11
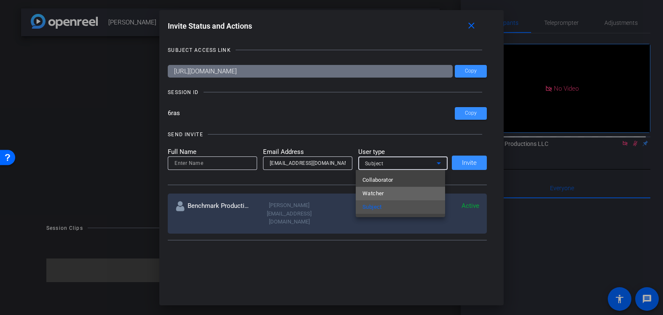
click at [377, 191] on span "Watcher" at bounding box center [372, 193] width 21 height 10
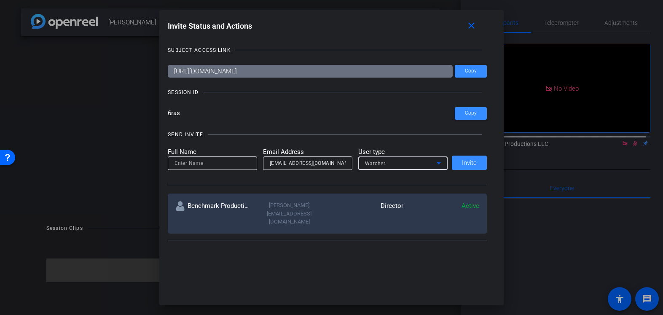
click at [219, 163] on input at bounding box center [212, 163] width 76 height 10
type input "Jack"
click at [476, 161] on span at bounding box center [469, 162] width 35 height 20
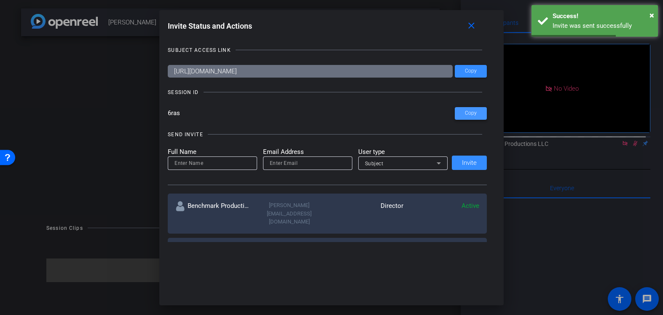
click at [463, 104] on span at bounding box center [470, 113] width 32 height 20
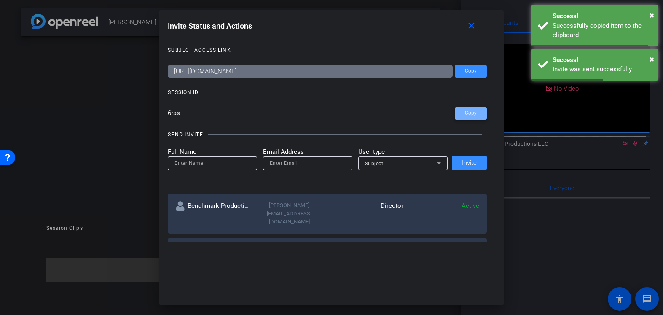
click at [465, 112] on span "Copy" at bounding box center [471, 113] width 12 height 6
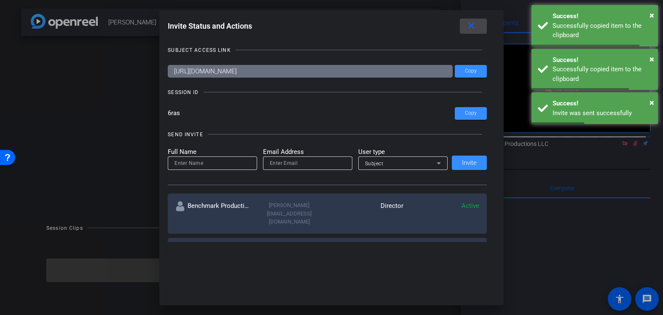
click at [474, 31] on span at bounding box center [473, 26] width 27 height 20
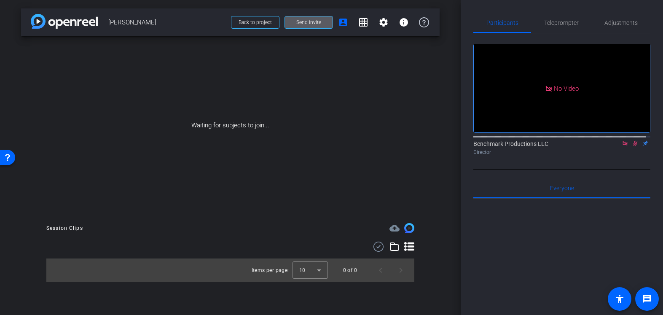
click at [316, 20] on span "Send invite" at bounding box center [308, 22] width 25 height 7
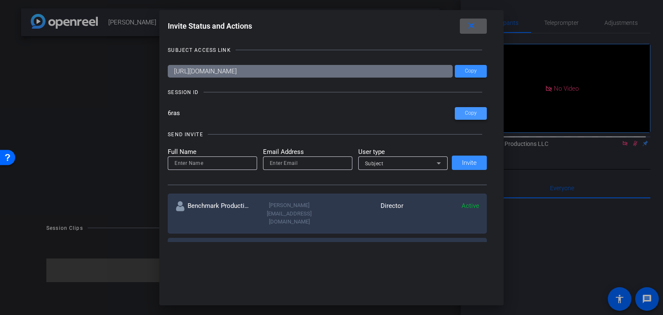
click at [481, 109] on span at bounding box center [470, 113] width 32 height 20
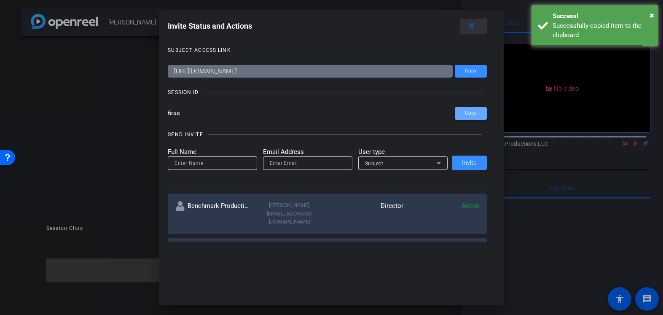
click at [473, 26] on mat-icon "close" at bounding box center [471, 26] width 11 height 11
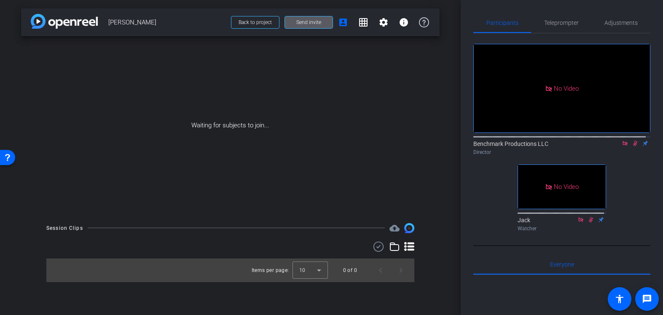
click at [621, 146] on icon at bounding box center [624, 143] width 7 height 6
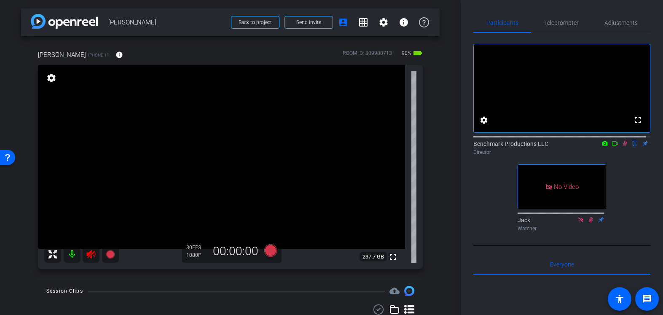
click at [75, 253] on mat-icon at bounding box center [72, 254] width 17 height 17
click at [607, 20] on span "Adjustments" at bounding box center [620, 23] width 33 height 6
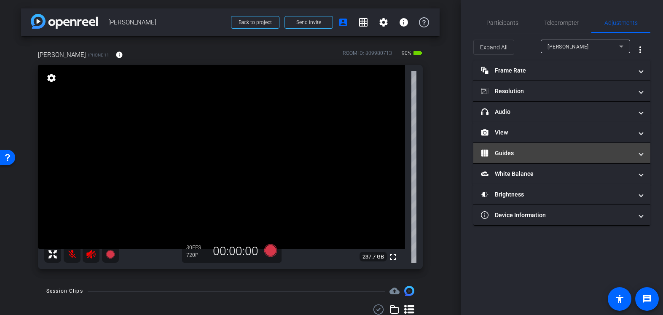
drag, startPoint x: 503, startPoint y: 48, endPoint x: 543, endPoint y: 151, distance: 110.4
click at [502, 48] on span "Expand All" at bounding box center [493, 47] width 27 height 16
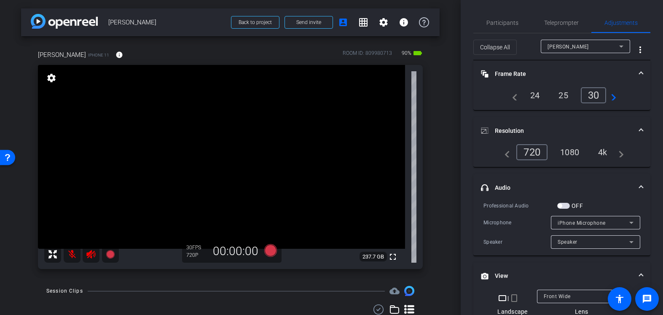
click at [606, 150] on div "4k" at bounding box center [602, 152] width 22 height 14
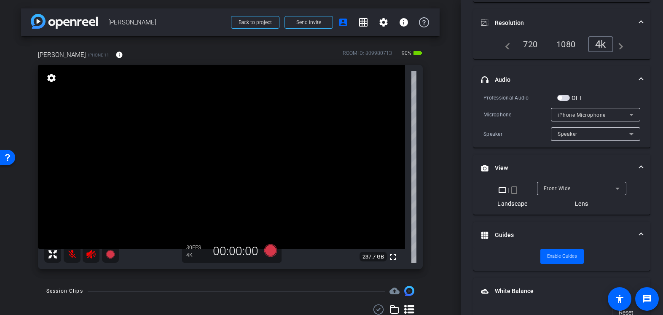
scroll to position [185, 0]
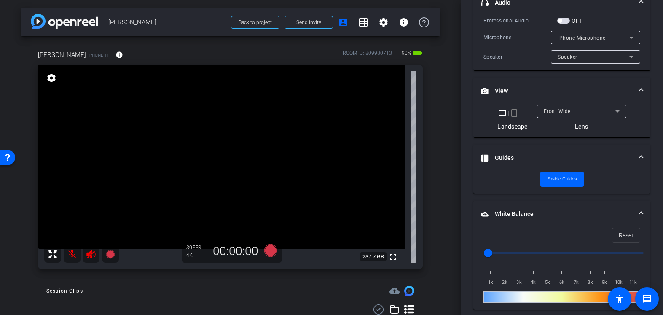
click at [543, 111] on span "Front Wide" at bounding box center [556, 111] width 27 height 6
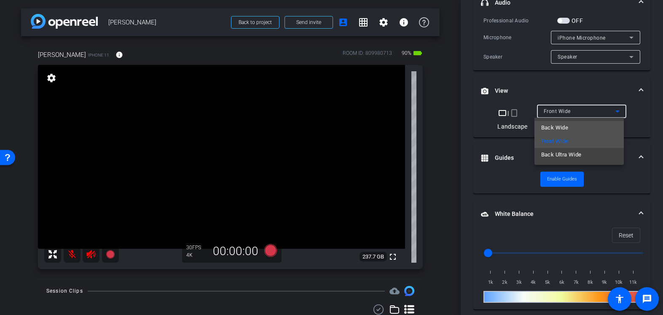
click at [566, 129] on span "Back Wide" at bounding box center [554, 128] width 27 height 10
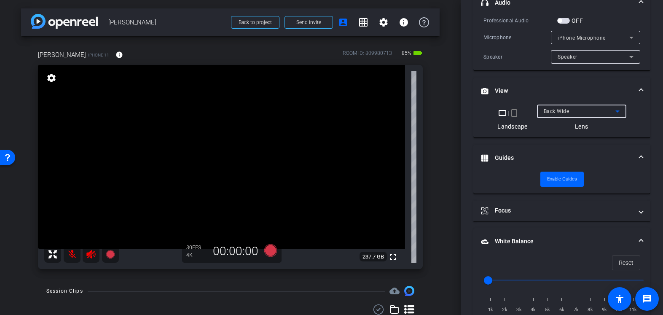
scroll to position [0, 0]
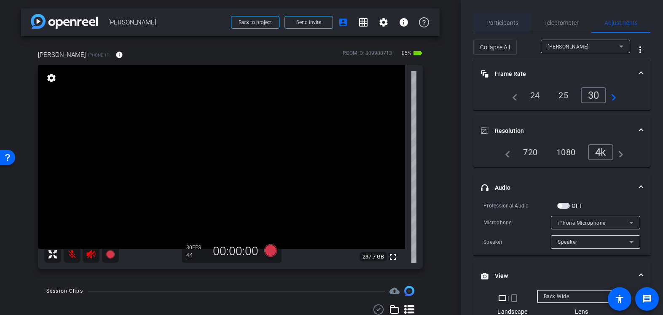
click at [493, 20] on span "Participants" at bounding box center [502, 23] width 32 height 6
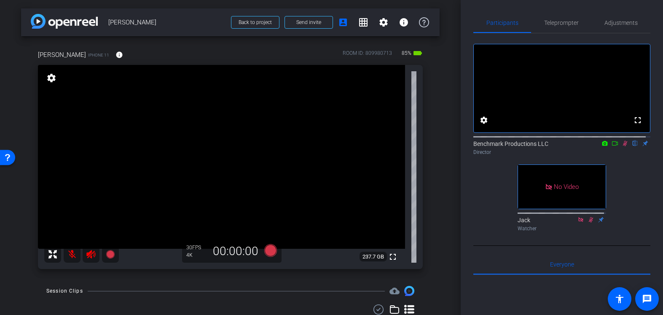
click at [612, 146] on icon at bounding box center [614, 143] width 7 height 6
click at [620, 22] on span "Adjustments" at bounding box center [620, 23] width 33 height 6
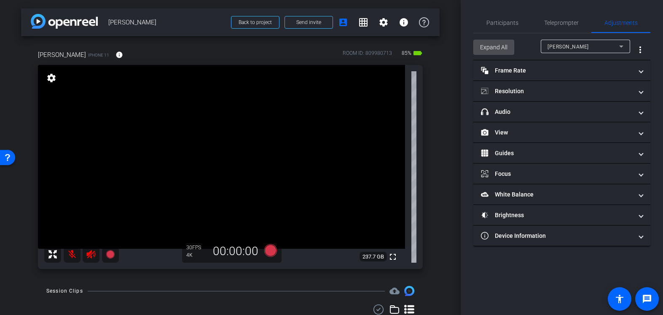
click at [494, 40] on span "Expand All" at bounding box center [493, 47] width 27 height 16
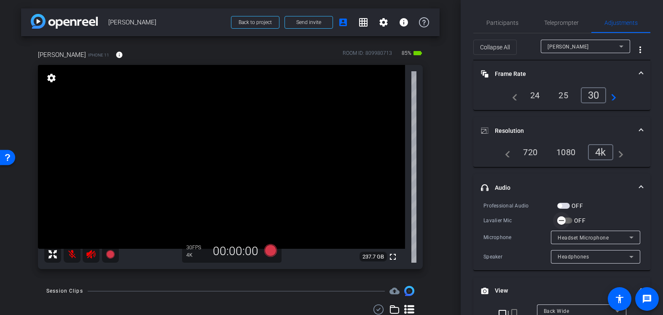
click at [556, 219] on span "button" at bounding box center [561, 220] width 17 height 17
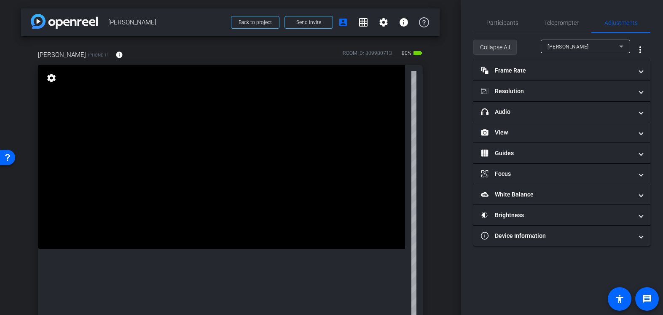
click at [479, 51] on span at bounding box center [494, 47] width 43 height 20
click at [496, 50] on span "Expand All" at bounding box center [493, 47] width 27 height 16
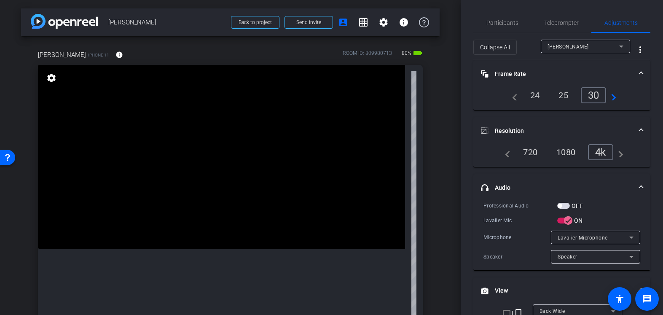
scroll to position [99, 0]
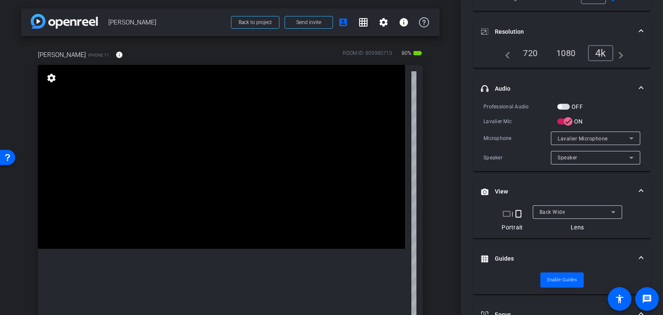
click at [505, 214] on mat-icon "crop_landscape" at bounding box center [506, 213] width 10 height 10
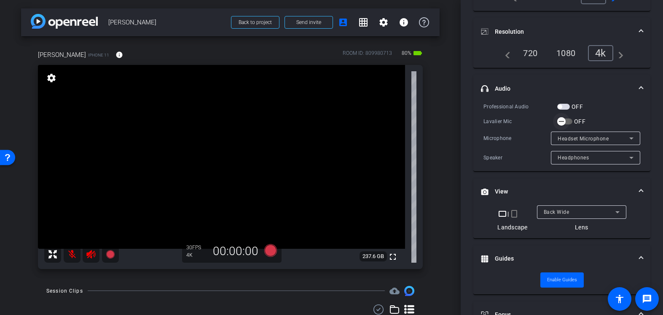
click at [561, 120] on icon "button" at bounding box center [561, 122] width 8 height 8
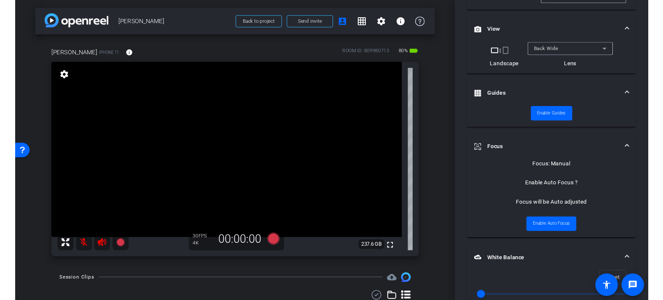
scroll to position [243, 0]
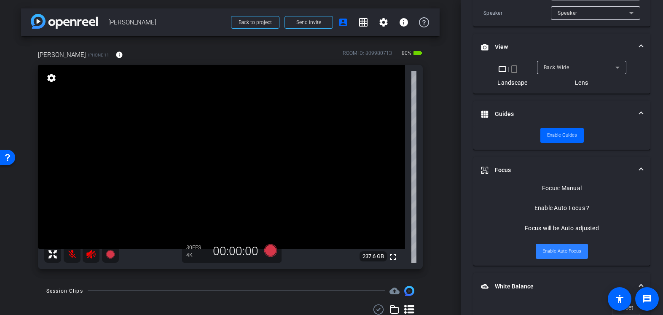
click at [571, 251] on span "Enable Auto Focus" at bounding box center [561, 251] width 39 height 13
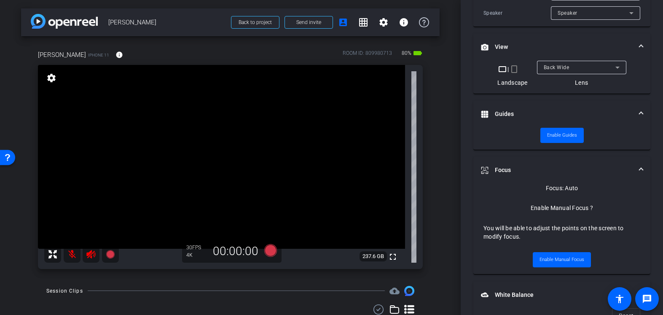
click at [221, 186] on video at bounding box center [221, 157] width 367 height 184
click at [185, 185] on video at bounding box center [221, 157] width 367 height 184
click at [193, 185] on video at bounding box center [221, 157] width 367 height 184
click at [240, 212] on video at bounding box center [221, 157] width 367 height 184
click at [554, 258] on span "Enable Manual Focus" at bounding box center [561, 259] width 45 height 13
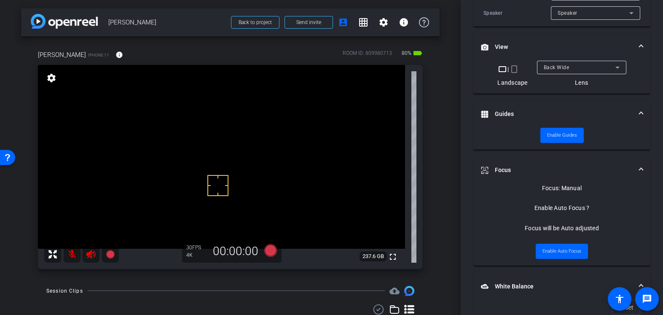
click at [228, 193] on div at bounding box center [217, 185] width 21 height 21
click at [235, 196] on video at bounding box center [221, 157] width 367 height 184
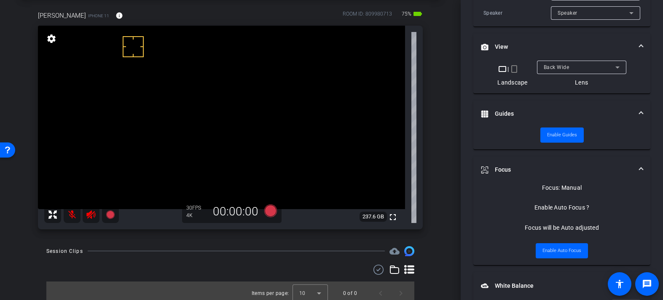
scroll to position [0, 0]
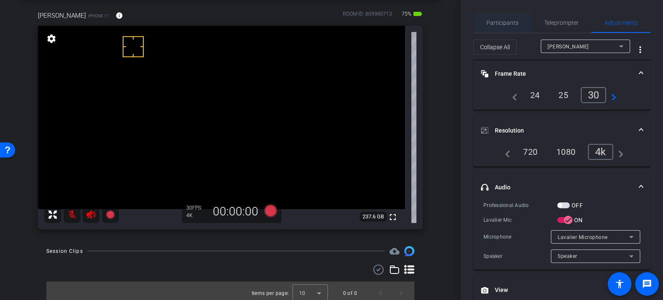
click at [497, 19] on span "Participants" at bounding box center [502, 23] width 32 height 20
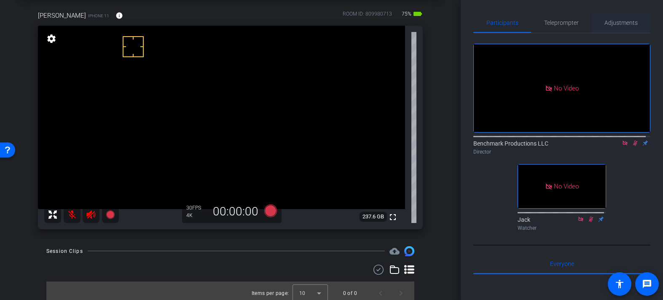
click at [599, 23] on div "Adjustments" at bounding box center [620, 23] width 59 height 20
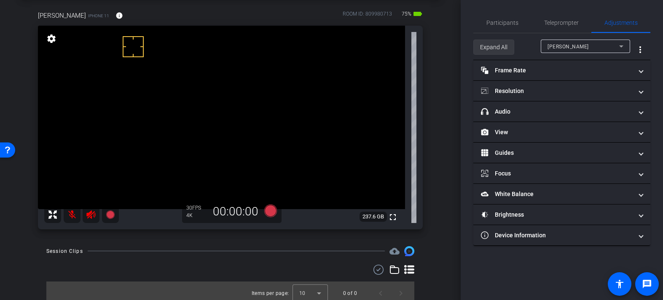
click at [496, 47] on span "Expand All" at bounding box center [493, 47] width 27 height 16
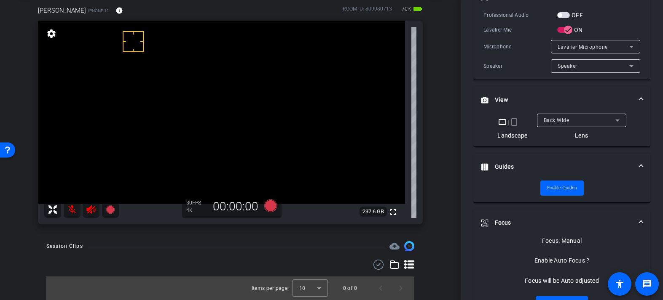
scroll to position [214, 0]
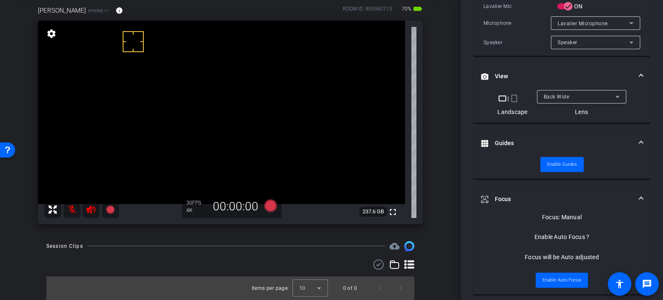
click at [245, 146] on video at bounding box center [221, 113] width 367 height 184
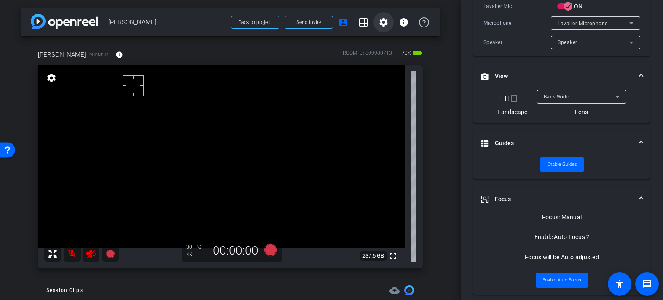
click at [378, 26] on mat-icon "settings" at bounding box center [383, 22] width 10 height 10
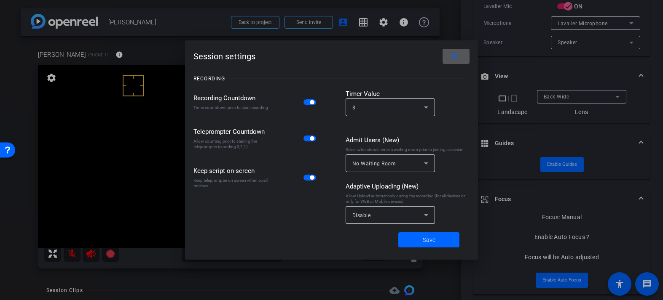
click at [316, 101] on div at bounding box center [310, 102] width 14 height 6
click at [316, 106] on mat-slide-toggle at bounding box center [310, 102] width 14 height 10
click at [312, 101] on span "button" at bounding box center [312, 102] width 4 height 4
click at [430, 240] on span "Save" at bounding box center [428, 240] width 13 height 9
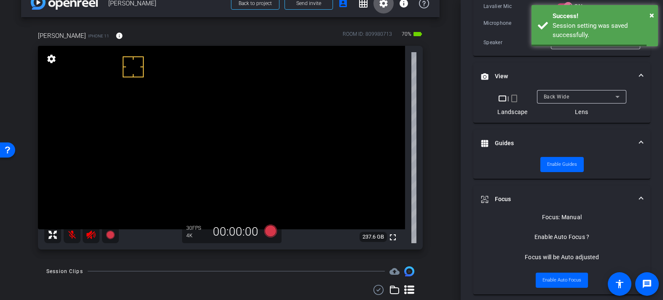
scroll to position [38, 0]
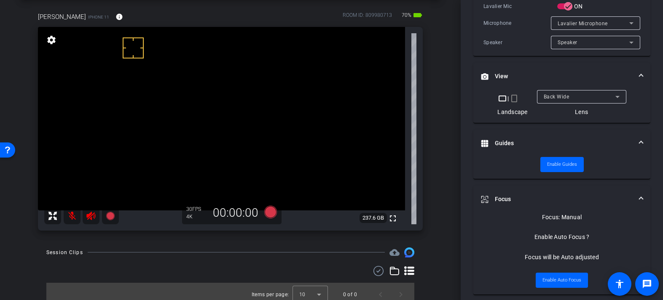
click at [222, 253] on div at bounding box center [236, 252] width 297 height 0
click at [270, 212] on icon at bounding box center [270, 212] width 13 height 13
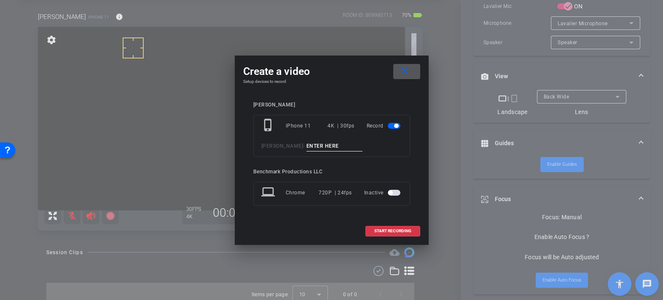
click at [325, 147] on input at bounding box center [334, 146] width 56 height 11
type input "test1"
click at [396, 233] on span "START RECORDING" at bounding box center [392, 231] width 37 height 4
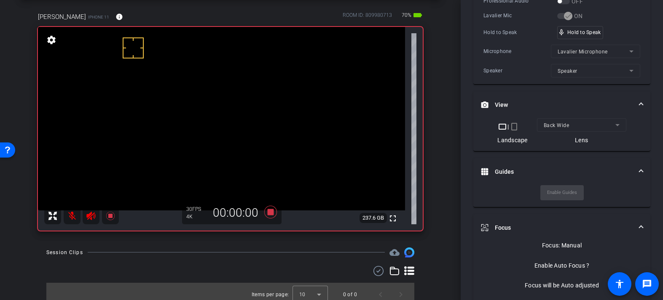
scroll to position [223, 0]
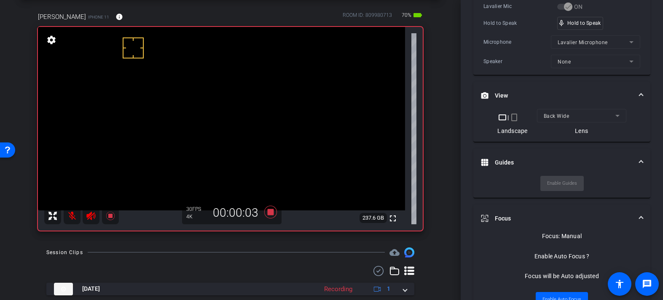
drag, startPoint x: 68, startPoint y: 214, endPoint x: 70, endPoint y: 217, distance: 4.3
click at [69, 214] on mat-icon at bounding box center [72, 216] width 17 height 17
click at [73, 214] on mat-icon at bounding box center [72, 216] width 17 height 17
click at [404, 273] on icon at bounding box center [409, 271] width 10 height 9
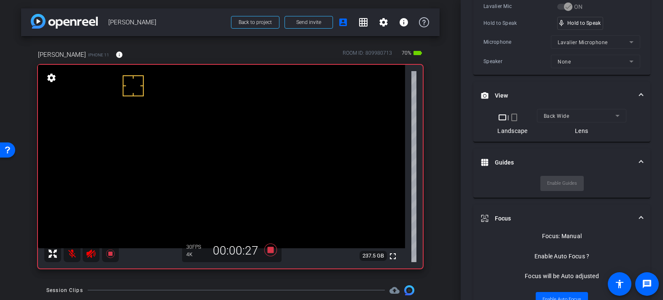
scroll to position [79, 0]
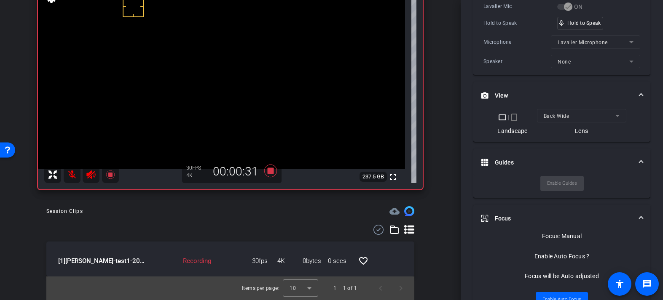
click at [246, 206] on div "Session Clips cloud_upload" at bounding box center [230, 211] width 368 height 10
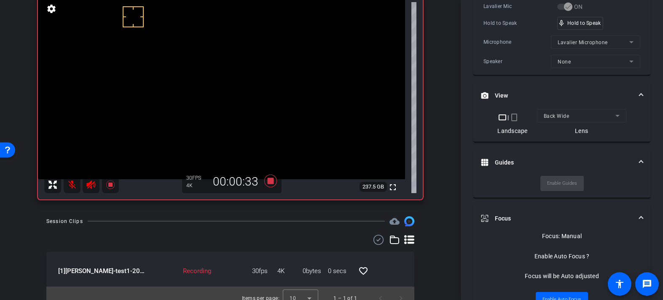
scroll to position [59, 0]
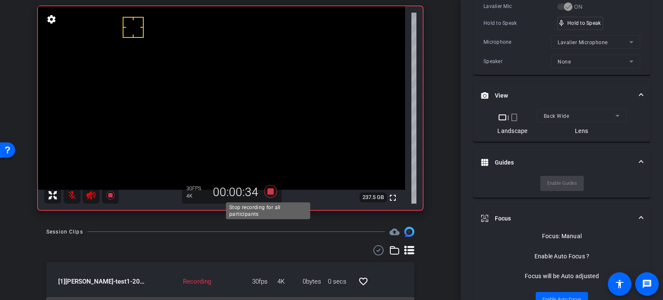
click at [271, 190] on icon at bounding box center [270, 191] width 20 height 15
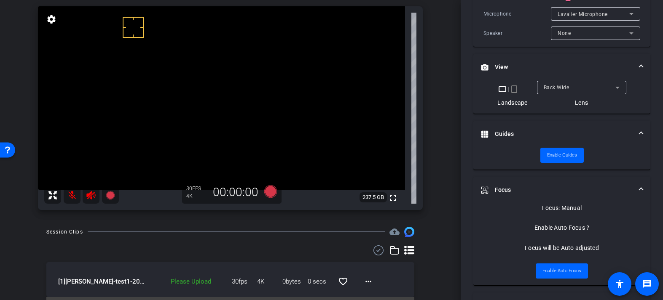
scroll to position [214, 0]
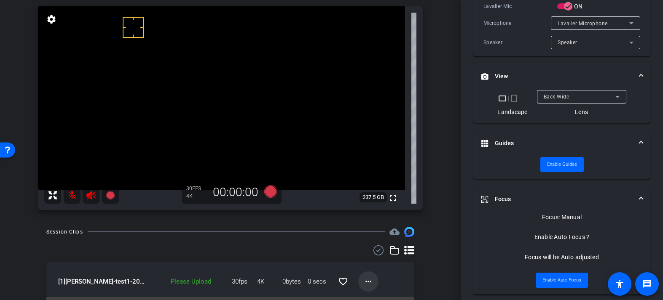
click at [365, 283] on mat-icon "more_horiz" at bounding box center [368, 282] width 10 height 10
click at [380, 239] on span "Upload" at bounding box center [378, 243] width 34 height 10
click at [366, 285] on mat-icon "more_horiz" at bounding box center [368, 282] width 10 height 10
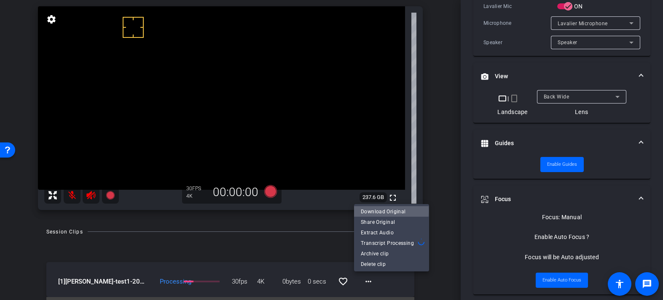
click at [379, 211] on span "Download Original" at bounding box center [391, 211] width 61 height 10
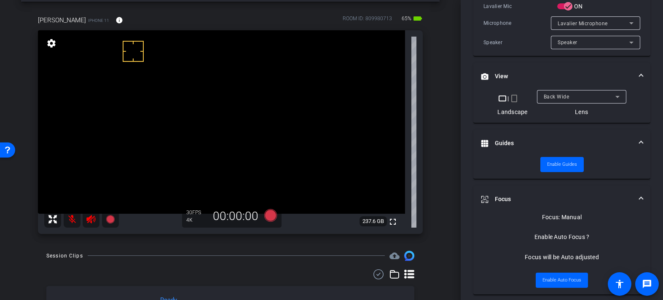
scroll to position [42, 0]
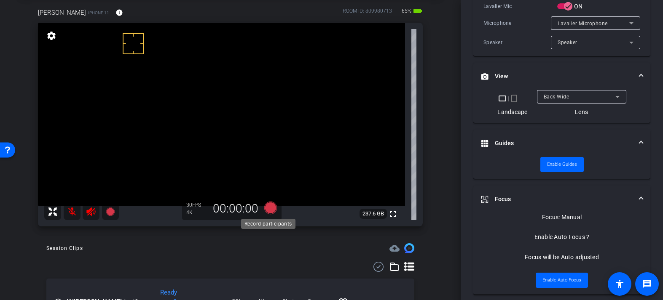
click at [266, 208] on icon at bounding box center [270, 208] width 13 height 13
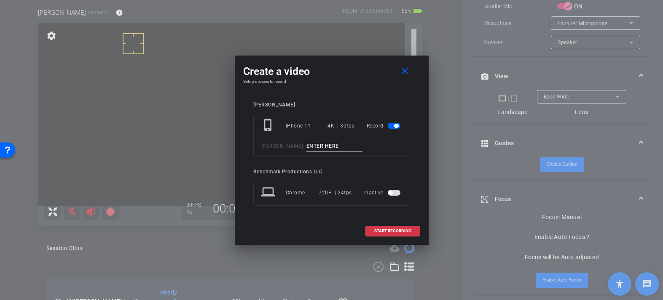
click at [329, 147] on input at bounding box center [334, 146] width 56 height 11
click at [321, 147] on input at bounding box center [334, 146] width 56 height 11
type input "take1"
click at [380, 219] on div "manindra phone_iphone iPhone 11 4K | 30fps Record Manindra Parhy - take1 Benchm…" at bounding box center [331, 160] width 177 height 133
click at [382, 234] on span at bounding box center [393, 231] width 54 height 20
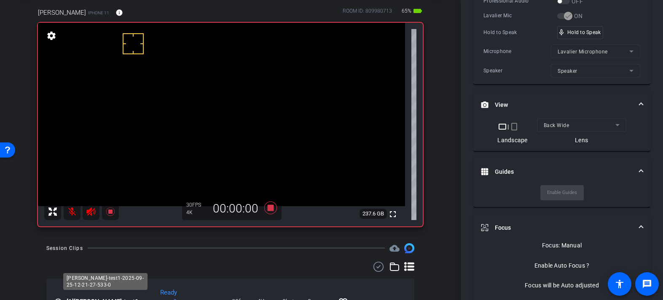
scroll to position [223, 0]
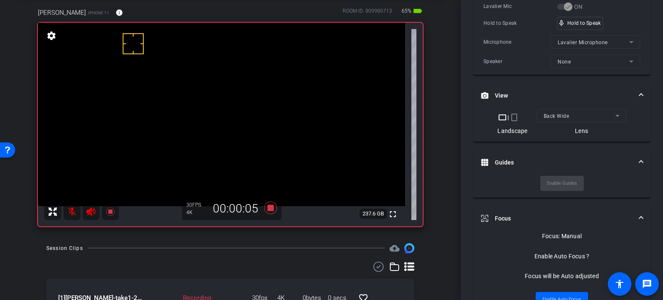
click at [74, 214] on mat-icon at bounding box center [72, 211] width 17 height 17
click at [94, 261] on div "Session Clips cloud_upload [1] Manindra Parhy-take1-2025-09-25-12-29-27-822-0 R…" at bounding box center [230, 298] width 418 height 110
click at [269, 208] on icon at bounding box center [270, 208] width 13 height 13
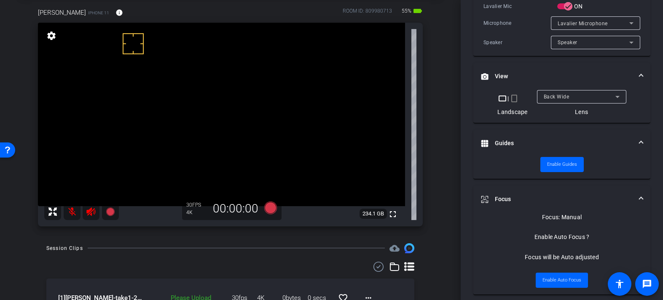
scroll to position [96, 0]
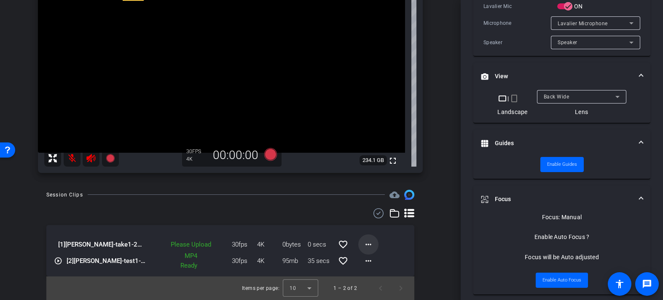
click at [371, 245] on span at bounding box center [368, 245] width 20 height 20
click at [374, 258] on span "Upload" at bounding box center [378, 262] width 34 height 10
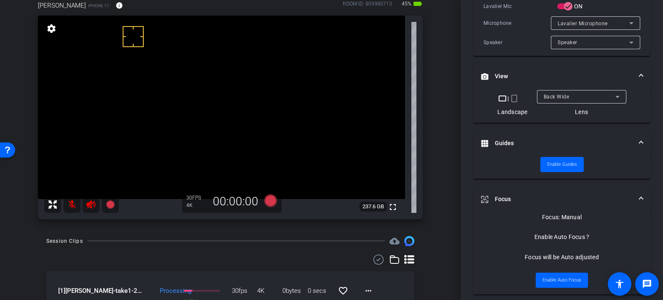
scroll to position [50, 0]
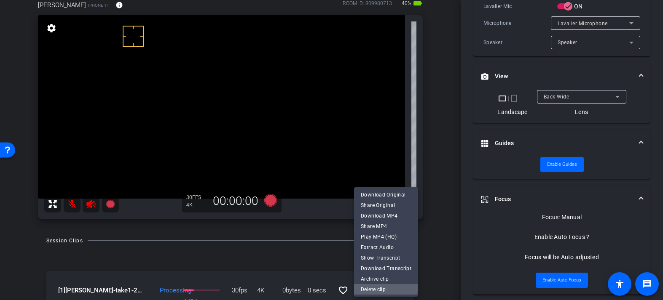
click at [362, 284] on button "Delete clip" at bounding box center [386, 289] width 64 height 11
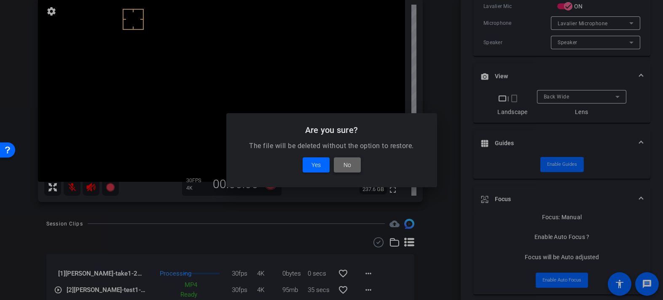
click at [357, 170] on span at bounding box center [347, 165] width 27 height 20
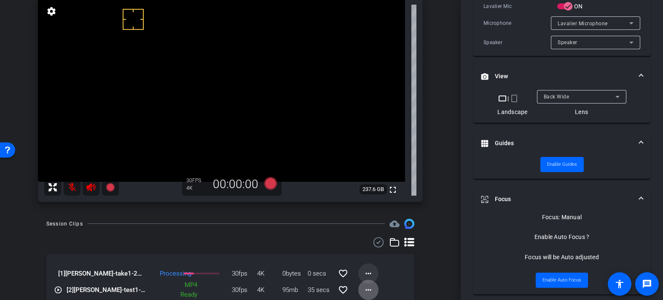
click at [363, 271] on mat-icon "more_horiz" at bounding box center [368, 274] width 10 height 10
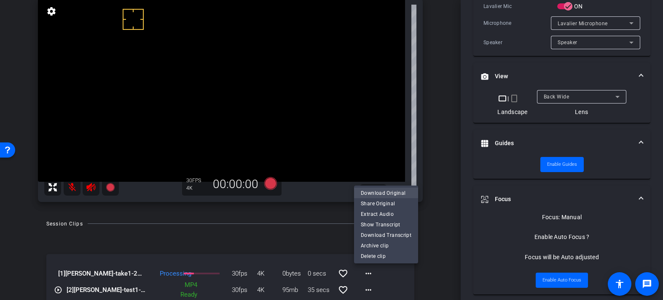
click at [386, 192] on span "Download Original" at bounding box center [386, 193] width 51 height 10
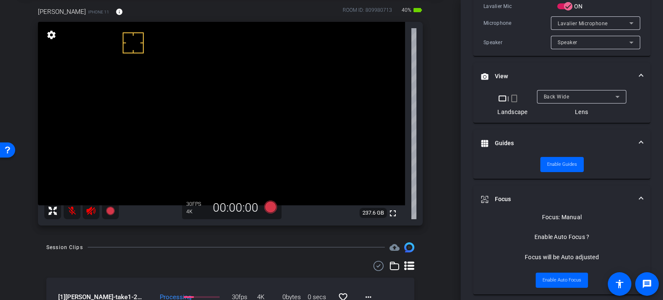
scroll to position [44, 0]
click at [269, 208] on icon at bounding box center [270, 206] width 13 height 13
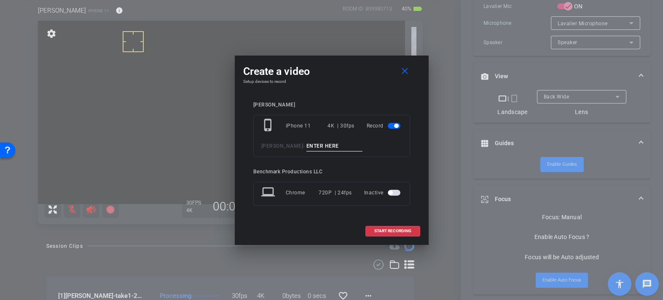
click at [329, 147] on input at bounding box center [334, 146] width 56 height 11
type input "take2"
drag, startPoint x: 399, startPoint y: 230, endPoint x: 365, endPoint y: 230, distance: 34.5
click at [399, 230] on span "START RECORDING" at bounding box center [392, 231] width 37 height 4
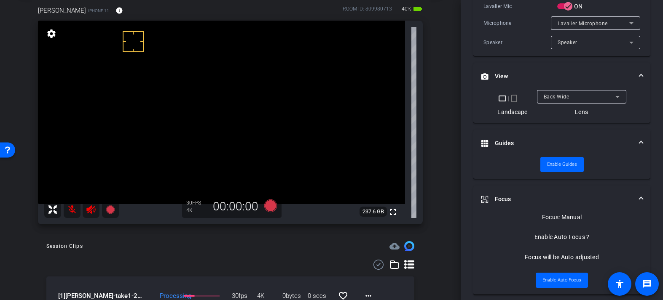
scroll to position [223, 0]
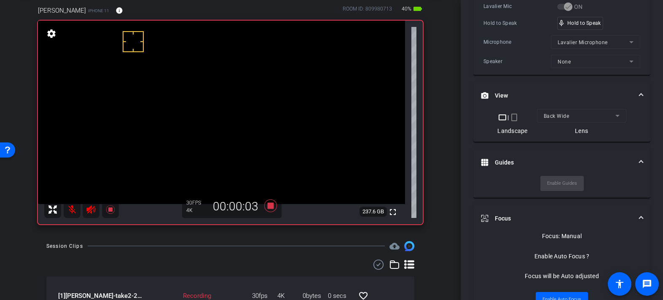
click at [65, 208] on mat-icon at bounding box center [72, 209] width 17 height 17
click at [73, 211] on mat-icon at bounding box center [72, 209] width 17 height 17
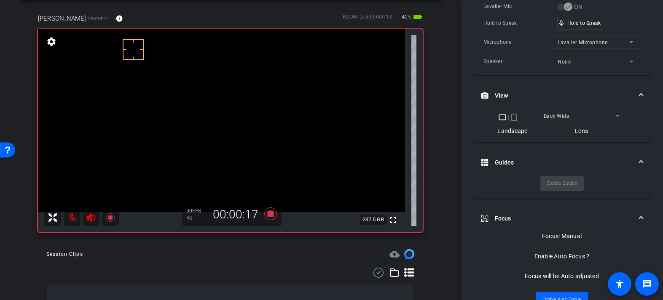
scroll to position [53, 0]
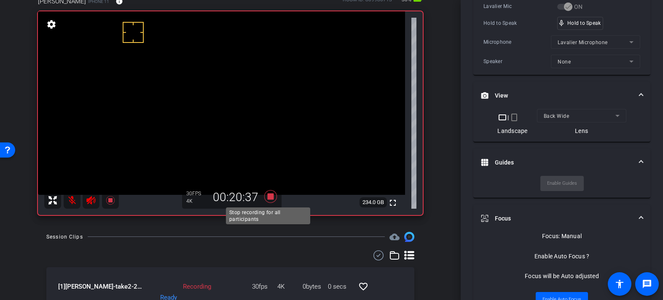
click at [271, 196] on icon at bounding box center [270, 196] width 13 height 13
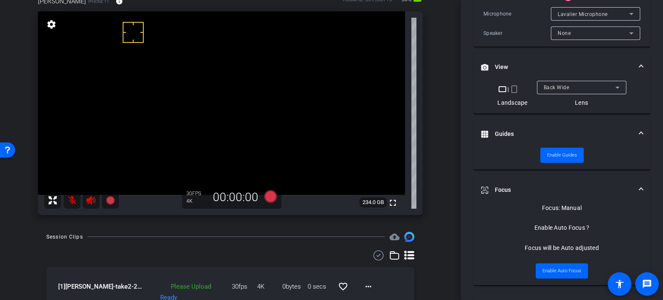
scroll to position [214, 0]
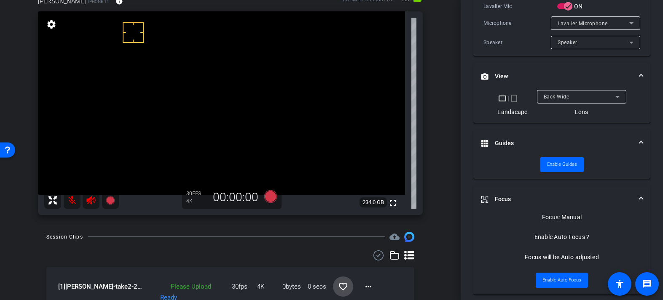
click at [340, 283] on mat-icon "favorite_border" at bounding box center [343, 287] width 10 height 10
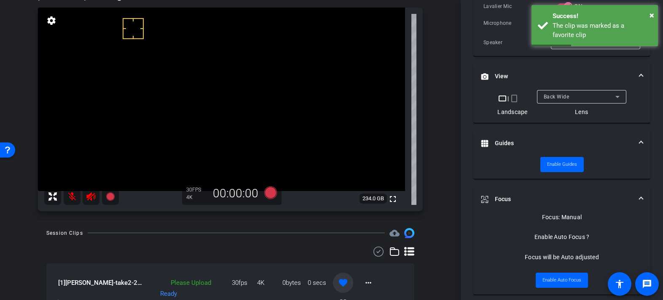
scroll to position [52, 0]
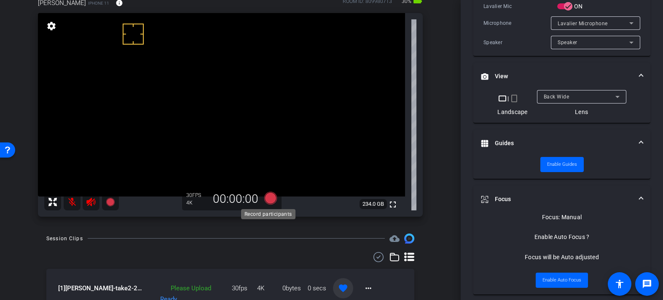
click at [270, 198] on icon at bounding box center [270, 198] width 13 height 13
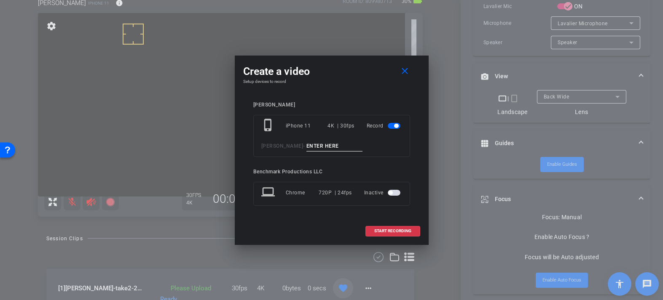
click at [323, 144] on input at bounding box center [334, 146] width 56 height 11
type input "Pickup close"
click at [398, 233] on span "START RECORDING" at bounding box center [392, 231] width 37 height 4
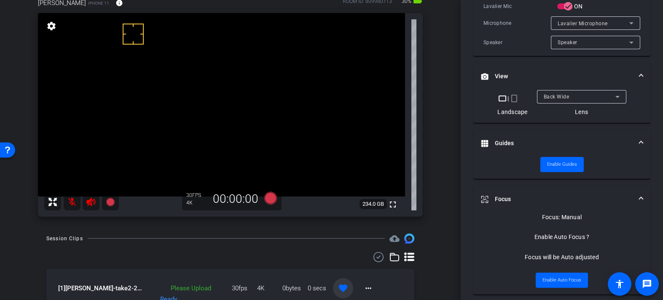
scroll to position [223, 0]
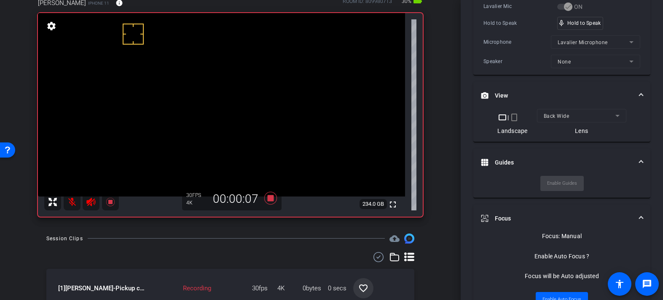
click at [74, 205] on mat-icon at bounding box center [72, 202] width 17 height 17
click at [245, 248] on div "Session Clips cloud_upload [1] Manindra Parhy-Pickup close-2025-09-25-13-28-39-…" at bounding box center [230, 305] width 418 height 143
click at [267, 200] on icon at bounding box center [270, 198] width 13 height 13
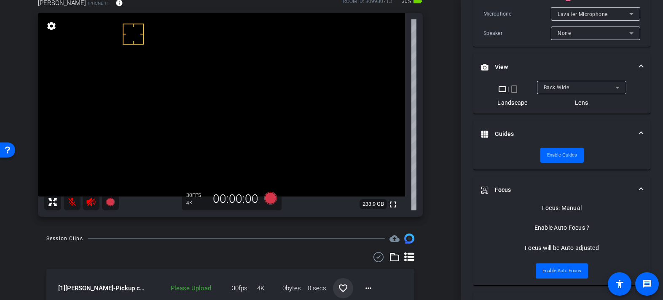
scroll to position [214, 0]
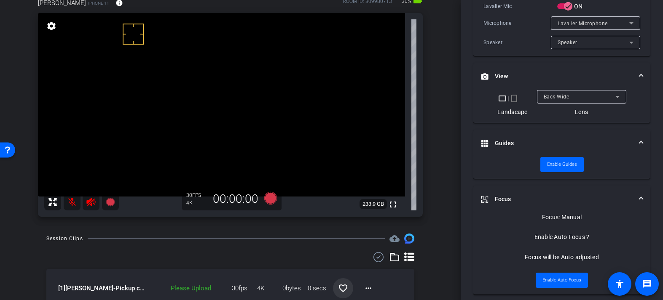
click at [338, 286] on mat-icon "favorite_border" at bounding box center [343, 288] width 10 height 10
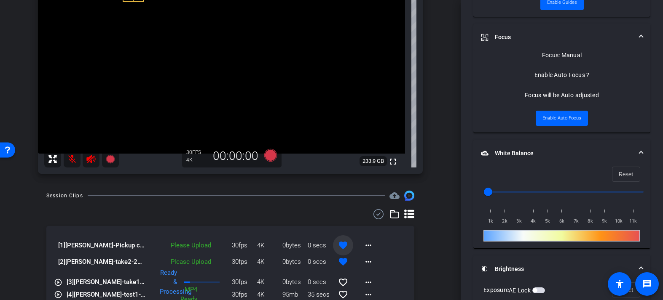
scroll to position [10, 0]
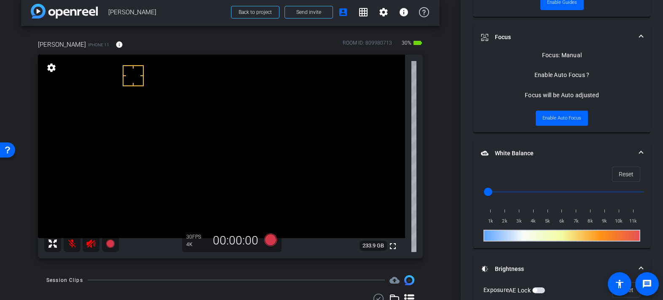
click at [444, 283] on div "arrow_back Manindra Parhy Back to project Send invite account_box grid_on setti…" at bounding box center [230, 140] width 460 height 300
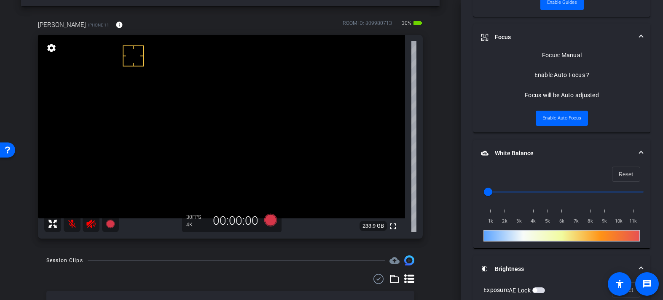
scroll to position [35, 0]
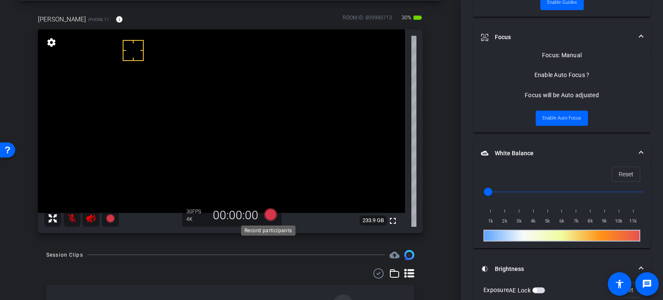
click at [272, 217] on icon at bounding box center [270, 214] width 13 height 13
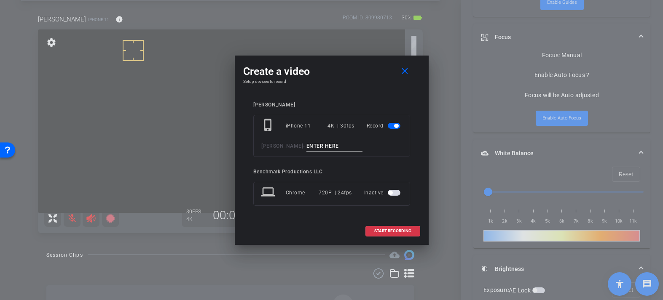
click at [326, 145] on input at bounding box center [334, 146] width 56 height 11
type input "YT1"
click at [399, 231] on span "START RECORDING" at bounding box center [392, 231] width 37 height 4
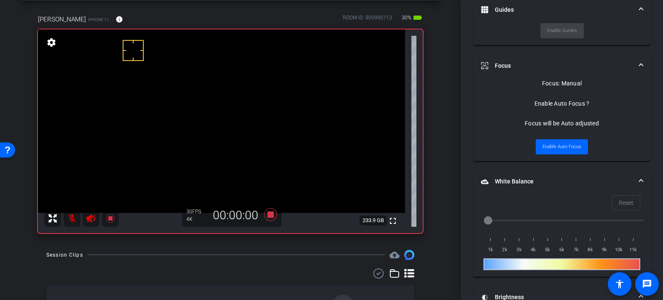
scroll to position [404, 0]
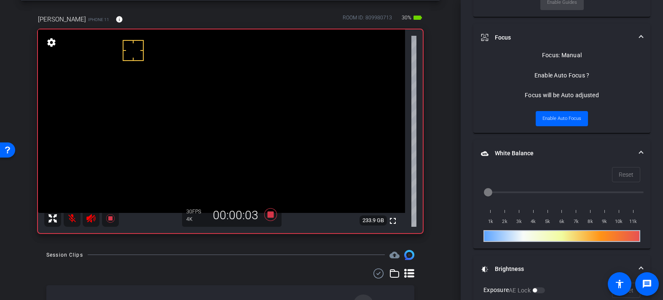
click at [72, 218] on mat-icon at bounding box center [72, 218] width 17 height 17
click at [72, 219] on mat-icon at bounding box center [72, 218] width 17 height 17
click at [269, 213] on icon at bounding box center [270, 214] width 13 height 13
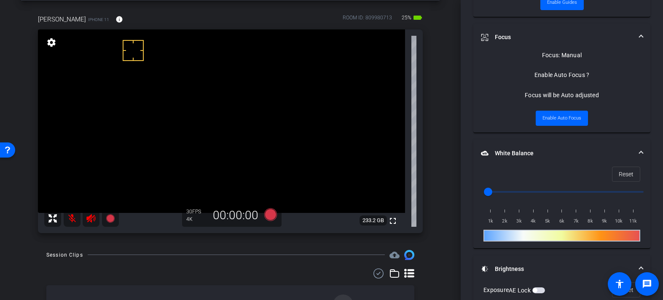
scroll to position [145, 0]
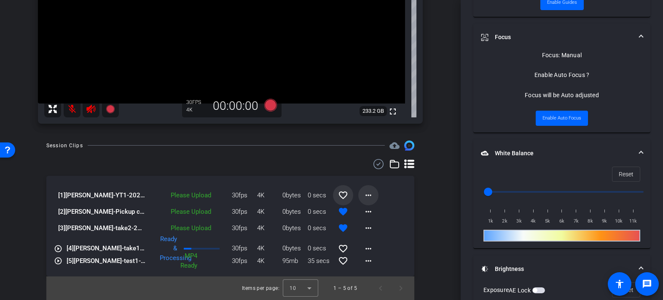
click at [363, 195] on mat-icon "more_horiz" at bounding box center [368, 195] width 10 height 10
click at [362, 195] on div at bounding box center [331, 150] width 663 height 300
click at [338, 194] on mat-icon "favorite_border" at bounding box center [343, 195] width 10 height 10
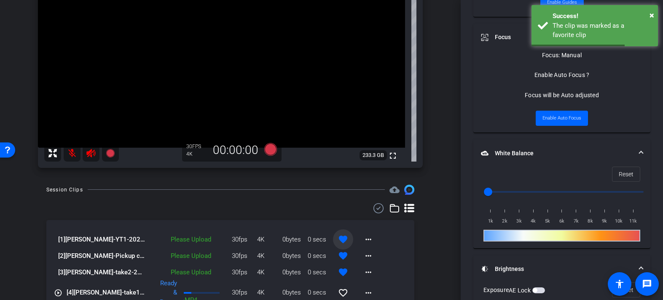
scroll to position [87, 0]
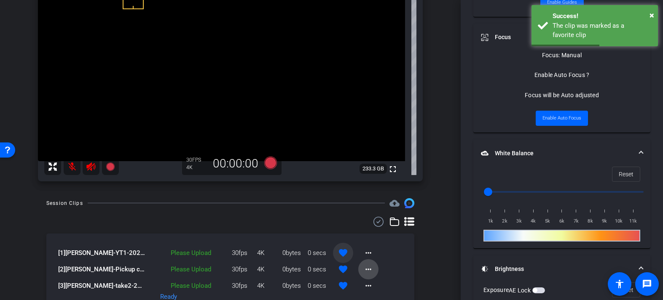
click at [363, 266] on mat-icon "more_horiz" at bounding box center [368, 270] width 10 height 10
click at [374, 231] on span "Upload" at bounding box center [378, 231] width 34 height 10
click at [363, 283] on mat-icon "more_horiz" at bounding box center [368, 286] width 10 height 10
click at [371, 249] on span "Upload" at bounding box center [378, 247] width 34 height 10
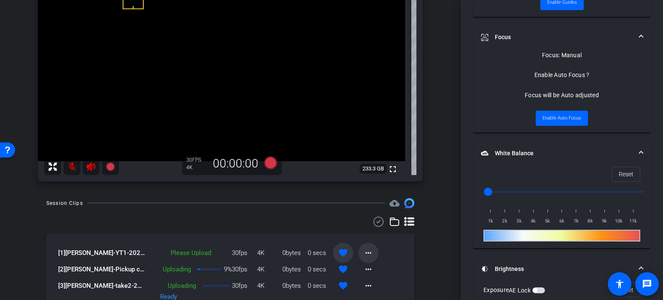
click at [365, 248] on mat-icon "more_horiz" at bounding box center [368, 253] width 10 height 10
click at [375, 270] on span "Upload" at bounding box center [378, 270] width 34 height 10
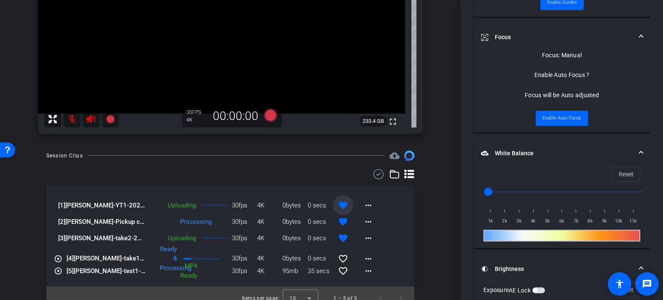
scroll to position [145, 0]
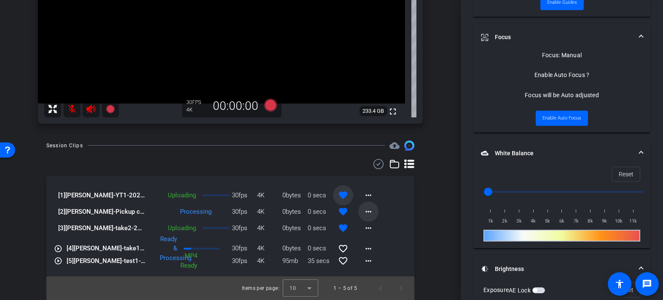
click at [363, 212] on mat-icon "more_horiz" at bounding box center [368, 212] width 10 height 10
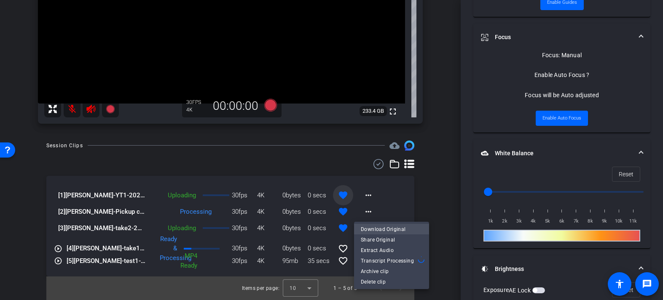
click at [376, 230] on span "Download Original" at bounding box center [391, 229] width 61 height 10
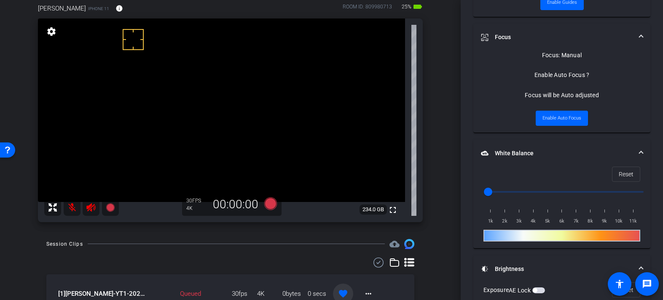
scroll to position [123, 0]
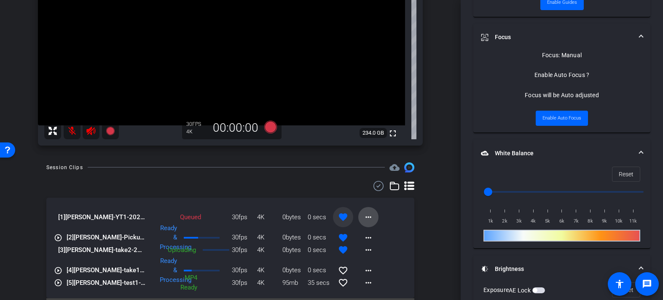
click at [363, 218] on mat-icon "more_horiz" at bounding box center [368, 217] width 10 height 10
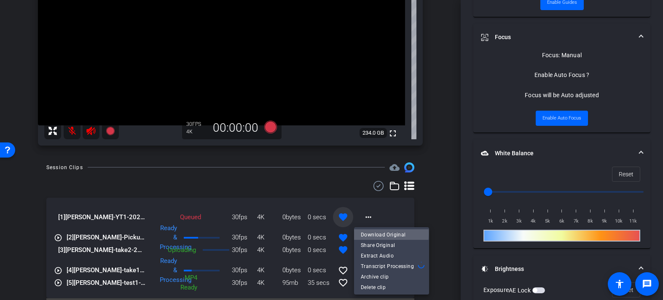
click at [381, 233] on span "Download Original" at bounding box center [391, 235] width 61 height 10
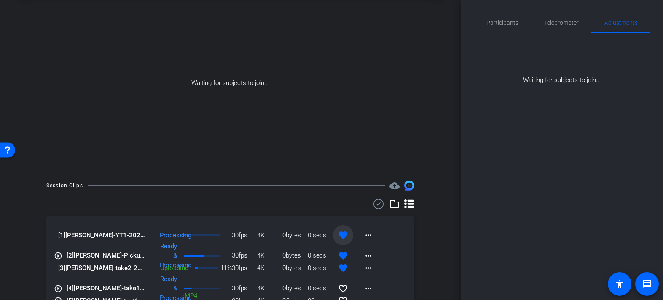
scroll to position [18, 0]
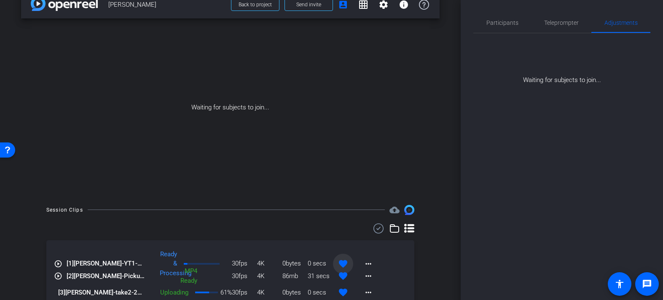
click at [439, 227] on div "arrow_back Manindra Parhy Back to project Send invite account_box grid_on setti…" at bounding box center [230, 132] width 460 height 300
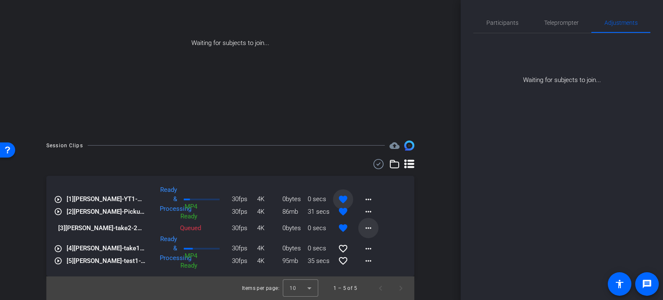
click at [364, 225] on mat-icon "more_horiz" at bounding box center [368, 228] width 10 height 10
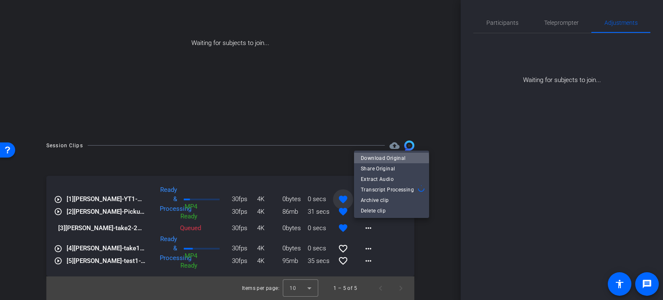
click at [385, 160] on span "Download Original" at bounding box center [391, 158] width 61 height 10
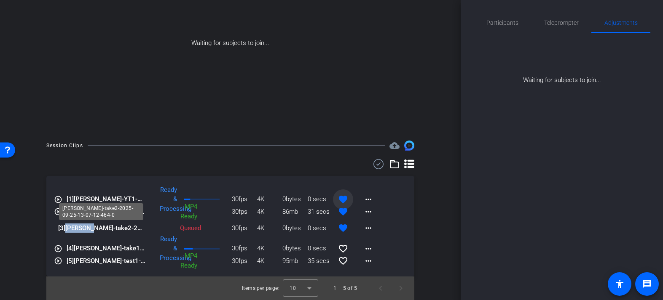
drag, startPoint x: 91, startPoint y: 228, endPoint x: 67, endPoint y: 232, distance: 24.7
click at [67, 232] on span "[3] Manindra Parhy-take2-2025-09-25-13-07-12-464-0" at bounding box center [102, 229] width 88 height 10
copy span "Manindra"
click at [39, 197] on div "Session Clips cloud_upload play_circle_outline [1] Manindra Parhy-YT1-2025-09-2…" at bounding box center [230, 221] width 418 height 160
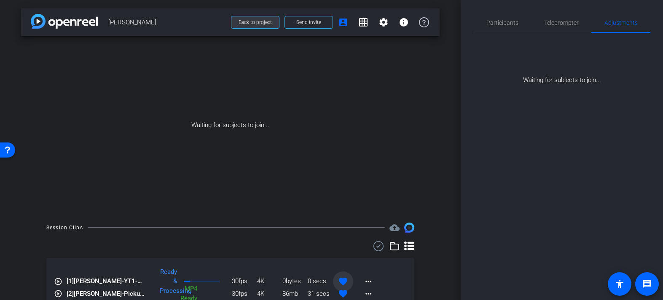
click at [238, 20] on span "Back to project" at bounding box center [254, 22] width 33 height 6
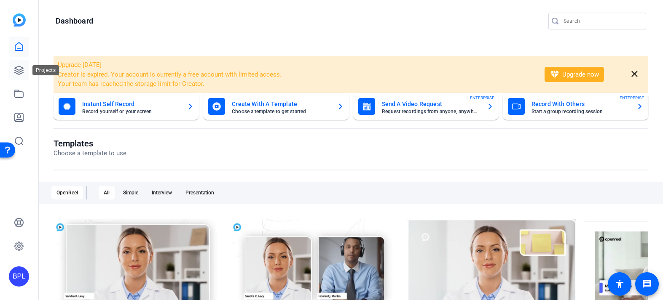
click at [21, 61] on link at bounding box center [19, 70] width 20 height 20
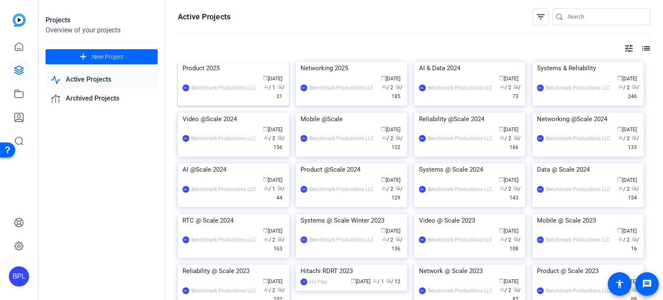
click at [229, 62] on img at bounding box center [233, 62] width 111 height 0
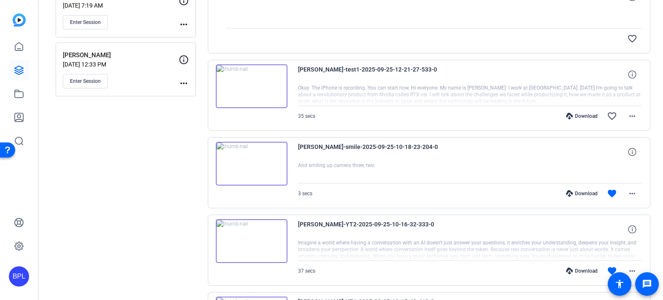
scroll to position [246, 0]
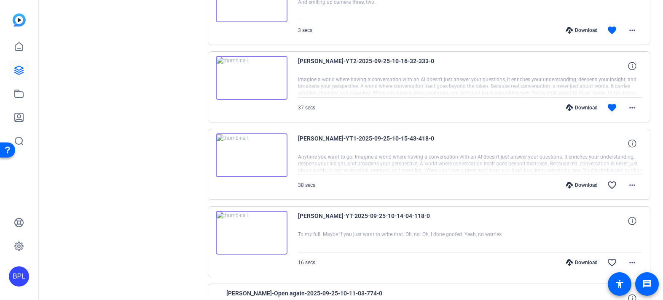
scroll to position [387, 0]
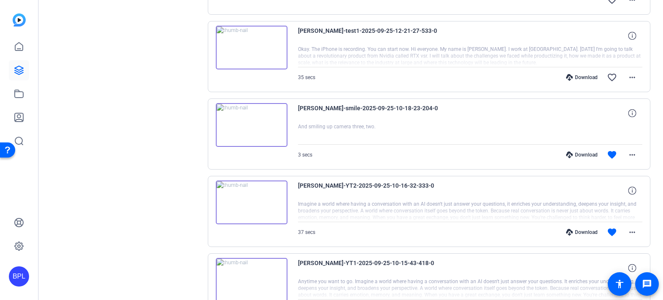
scroll to position [552, 0]
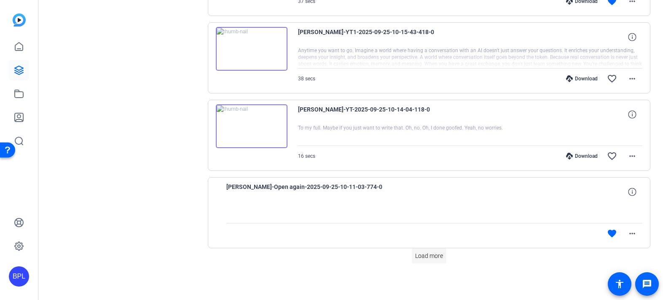
click at [422, 258] on span "Load more" at bounding box center [429, 256] width 28 height 9
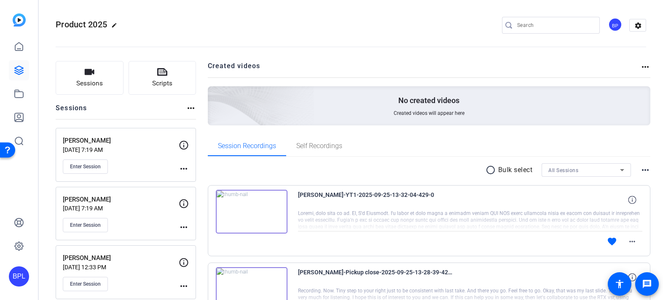
scroll to position [1, 0]
click at [88, 221] on span "Enter Session" at bounding box center [85, 224] width 31 height 7
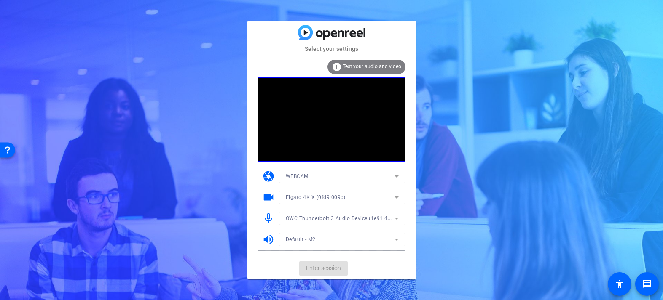
click at [314, 220] on mat-form-field "OWC Thunderbolt 3 Audio Device (1e91:4001)" at bounding box center [342, 218] width 126 height 13
click at [325, 217] on span "OWC Thunderbolt 3 Audio Device (1e91:4001)" at bounding box center [342, 218] width 113 height 7
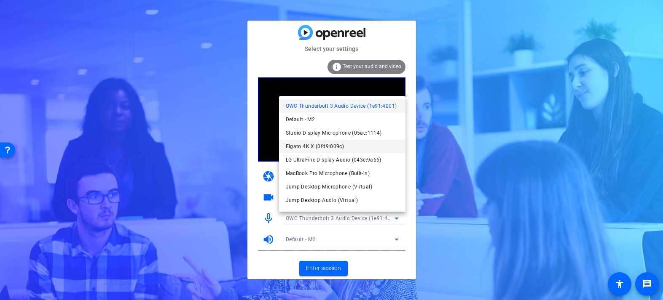
click at [317, 147] on span "Elgato 4K X (0fd9:009c)" at bounding box center [315, 147] width 59 height 10
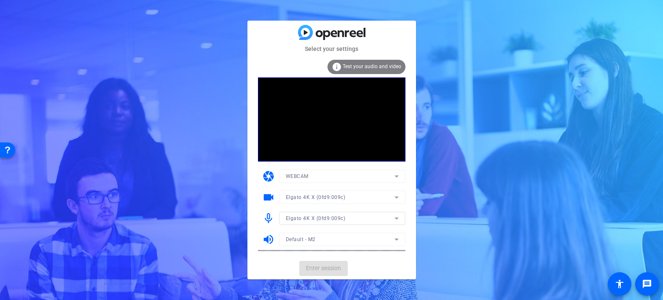
click at [326, 268] on mat-card-actions "Enter session" at bounding box center [331, 269] width 168 height 22
click at [325, 270] on span "Enter session" at bounding box center [323, 268] width 35 height 9
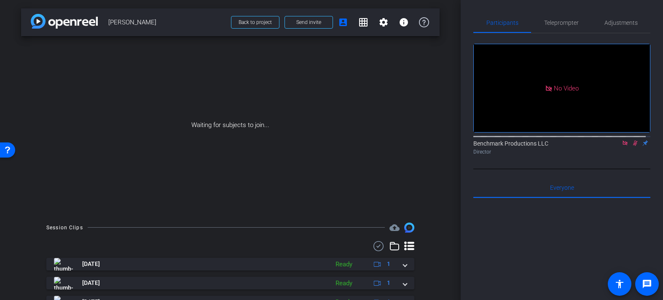
click at [404, 249] on icon at bounding box center [409, 246] width 10 height 9
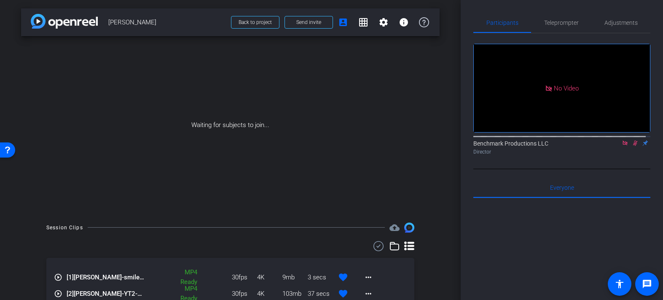
scroll to position [148, 0]
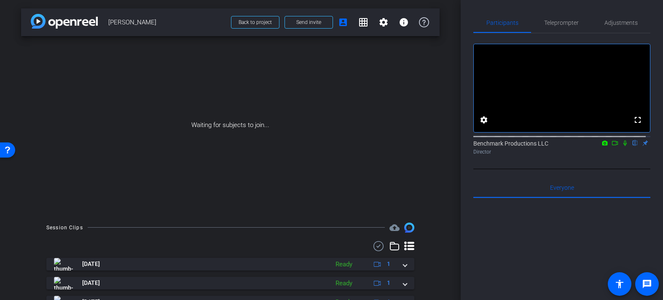
scroll to position [152, 0]
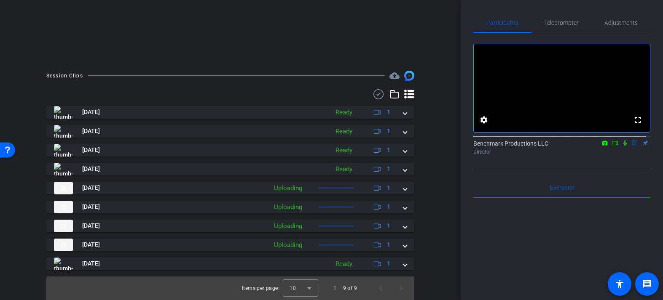
click at [405, 99] on div "[DATE] Ready 1 [DATE] Ready 1 [DATE] Ready 1 [DATE] Ready 1 [DATE] Uploading 1 …" at bounding box center [230, 194] width 368 height 211
click at [404, 96] on icon at bounding box center [409, 94] width 10 height 9
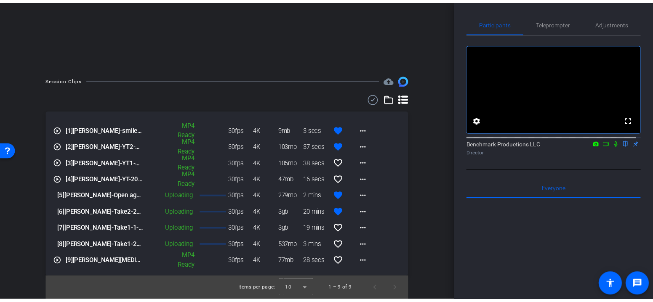
scroll to position [148, 0]
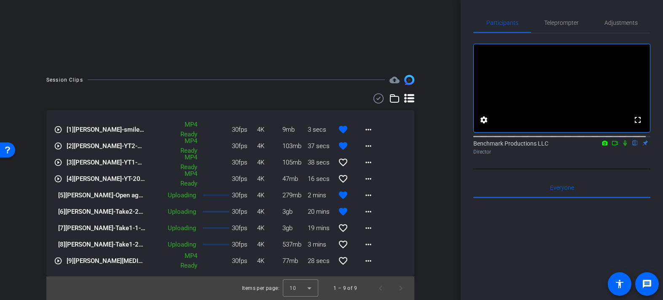
click at [621, 146] on icon at bounding box center [624, 143] width 7 height 6
click at [612, 146] on icon at bounding box center [614, 143] width 7 height 6
click at [622, 146] on icon at bounding box center [624, 143] width 7 height 6
click at [611, 146] on icon at bounding box center [614, 143] width 7 height 6
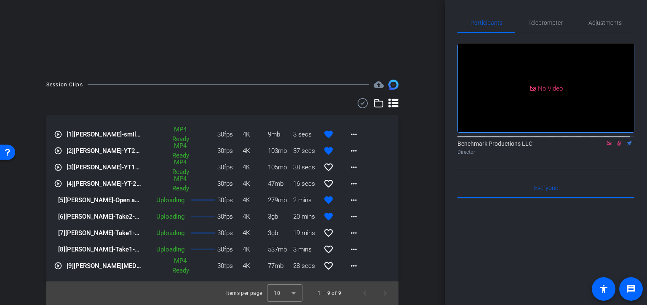
scroll to position [143, 0]
